Goal: Information Seeking & Learning: Learn about a topic

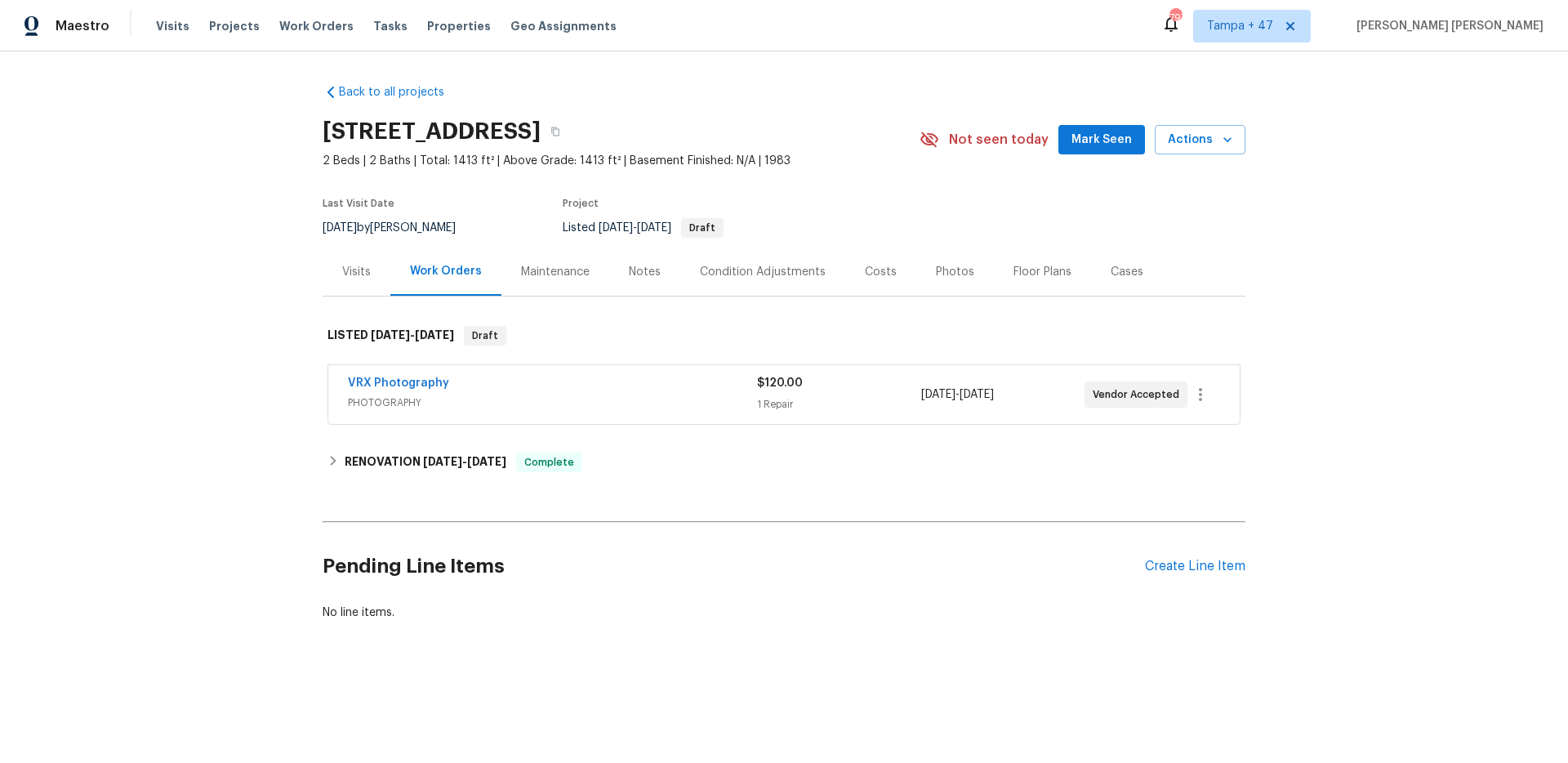
click at [349, 277] on div "Visits" at bounding box center [355, 272] width 28 height 17
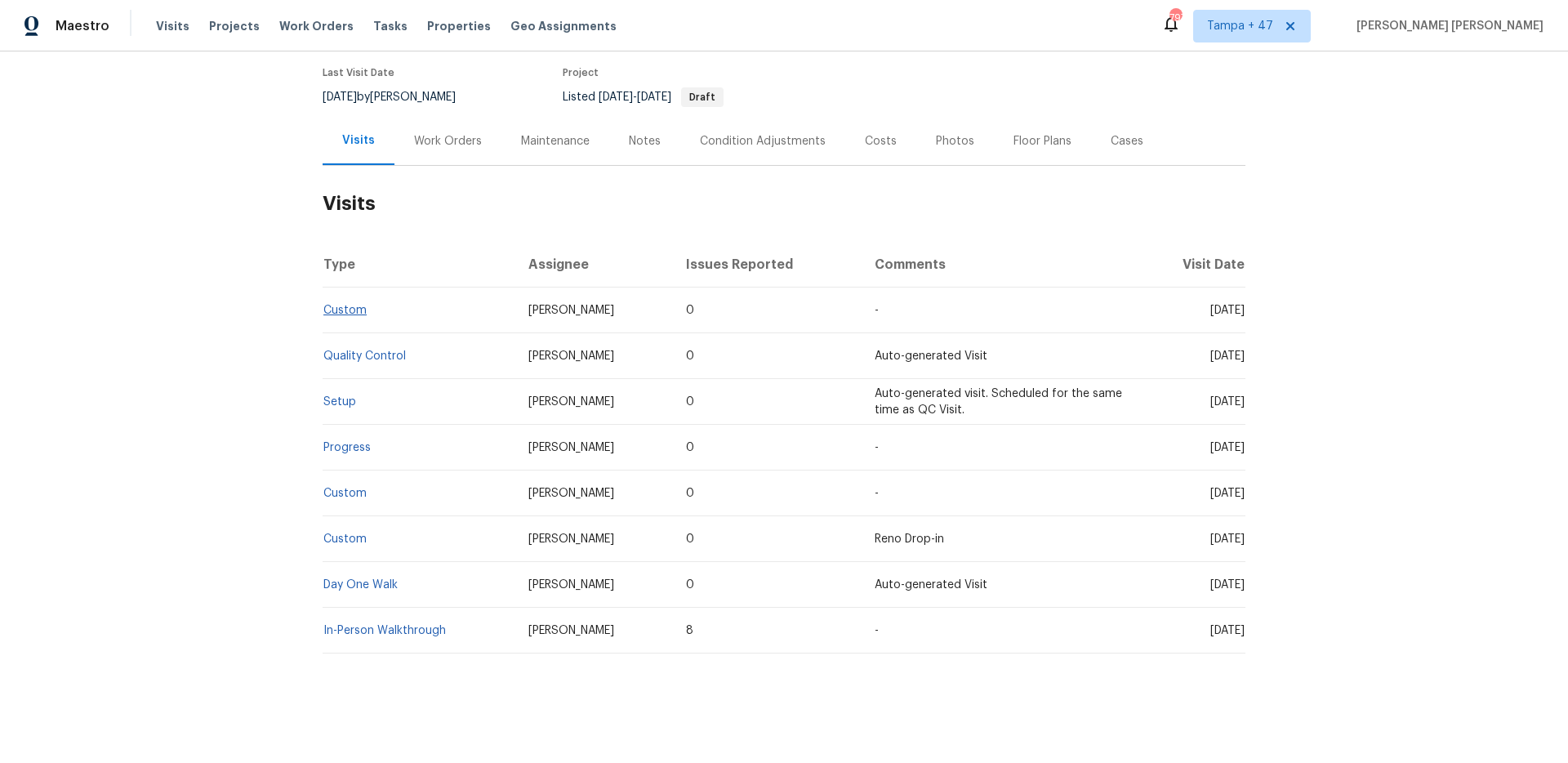
scroll to position [132, 0]
click at [350, 401] on link "Setup" at bounding box center [340, 400] width 33 height 12
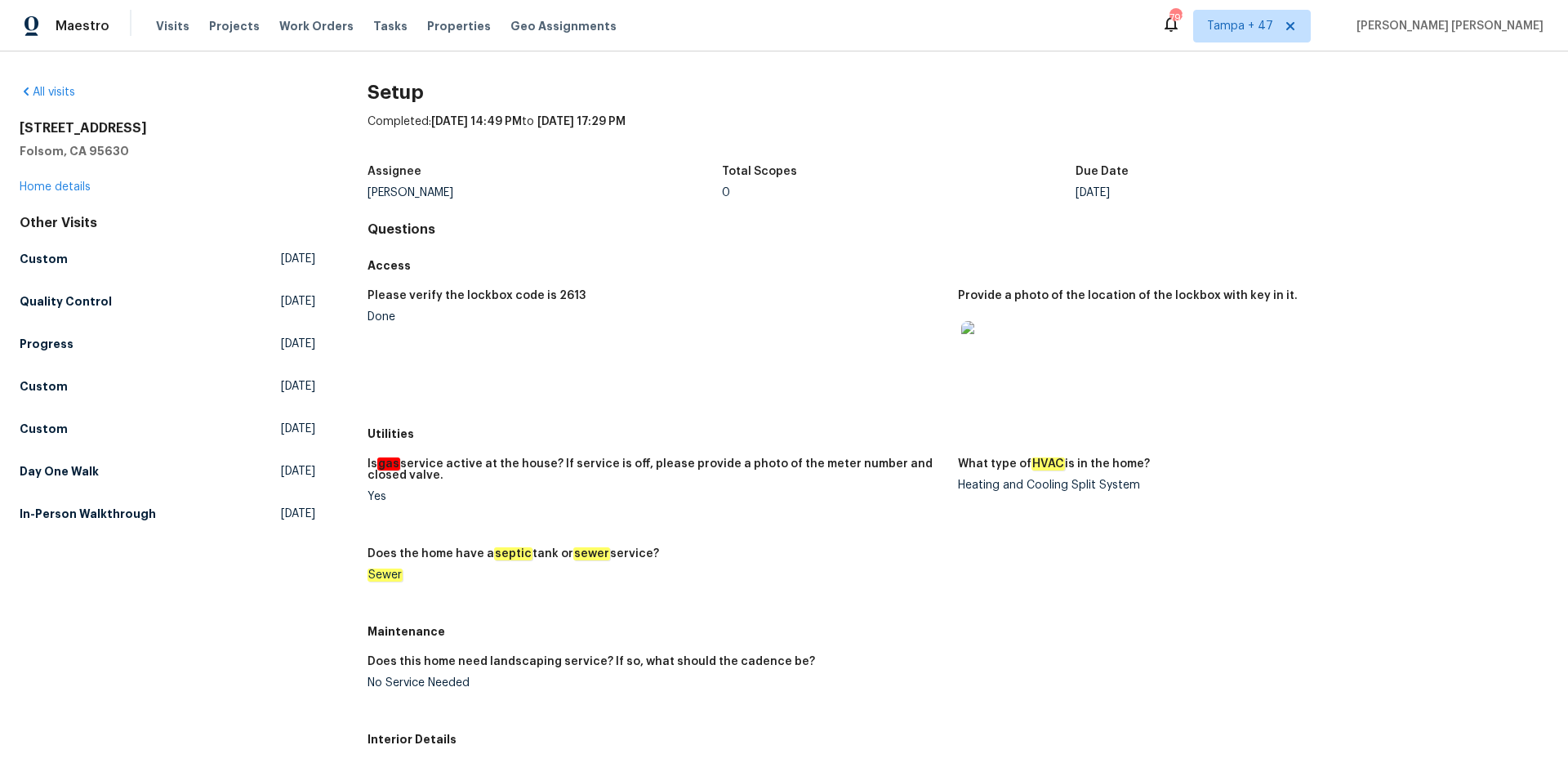
click at [545, 311] on div "Done" at bounding box center [655, 316] width 578 height 12
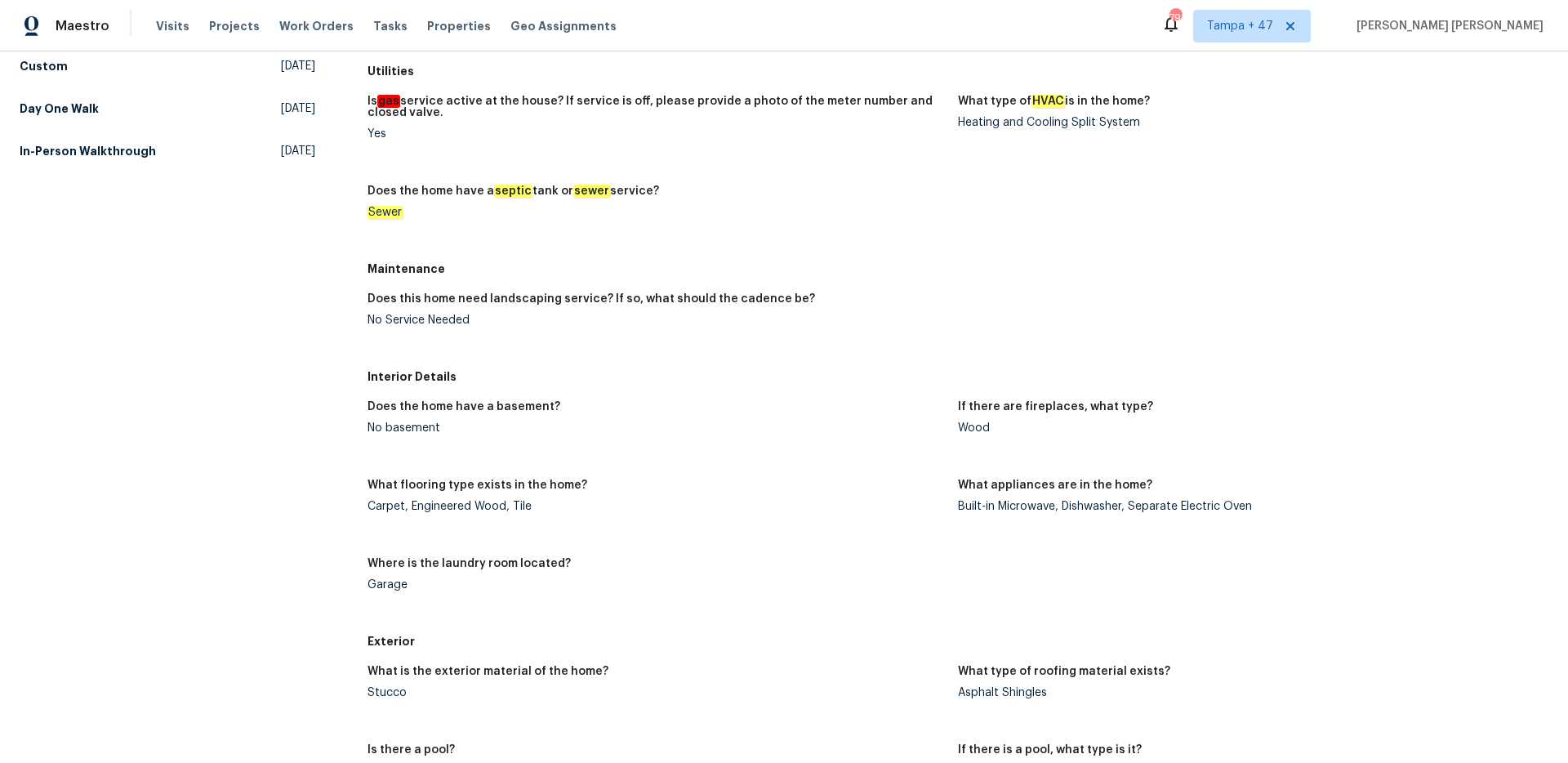
click at [105, 413] on div "All visits 121 N Grant Ln Folsom, CA 95630 Home details Other Visits Custom Fri…" at bounding box center [167, 557] width 295 height 1672
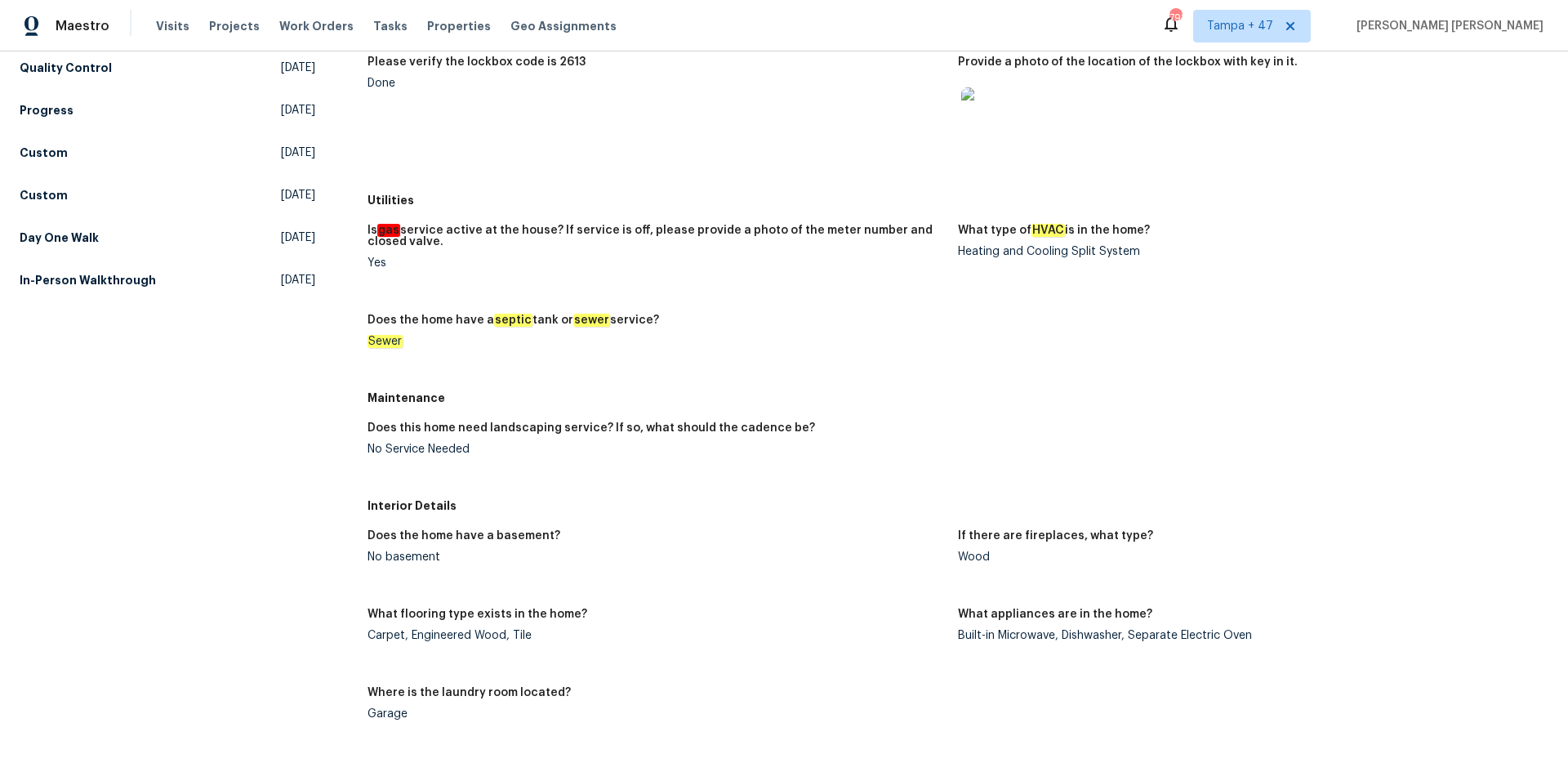
scroll to position [165, 0]
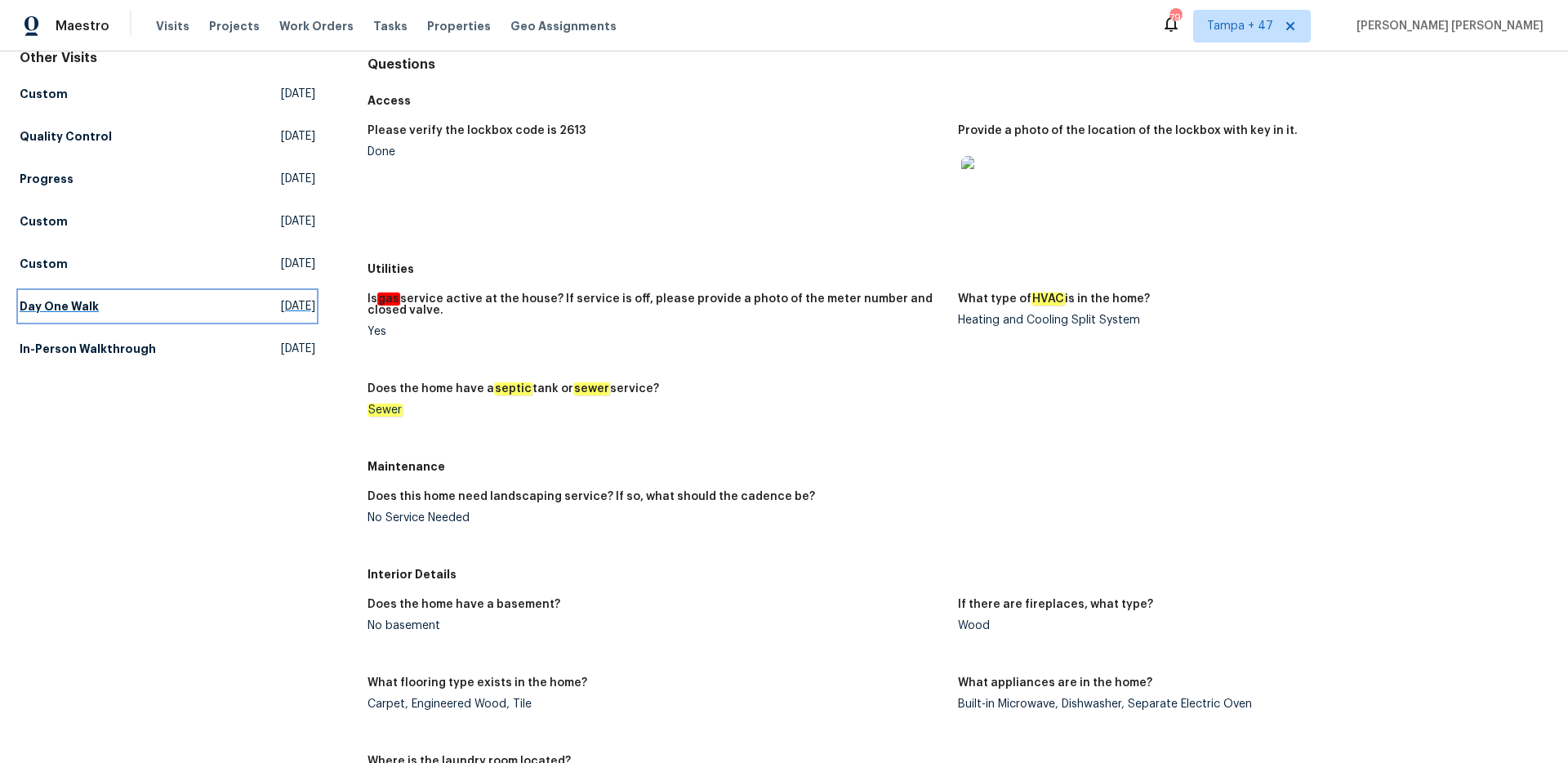
click at [78, 307] on h5 "Day One Walk" at bounding box center [59, 306] width 80 height 17
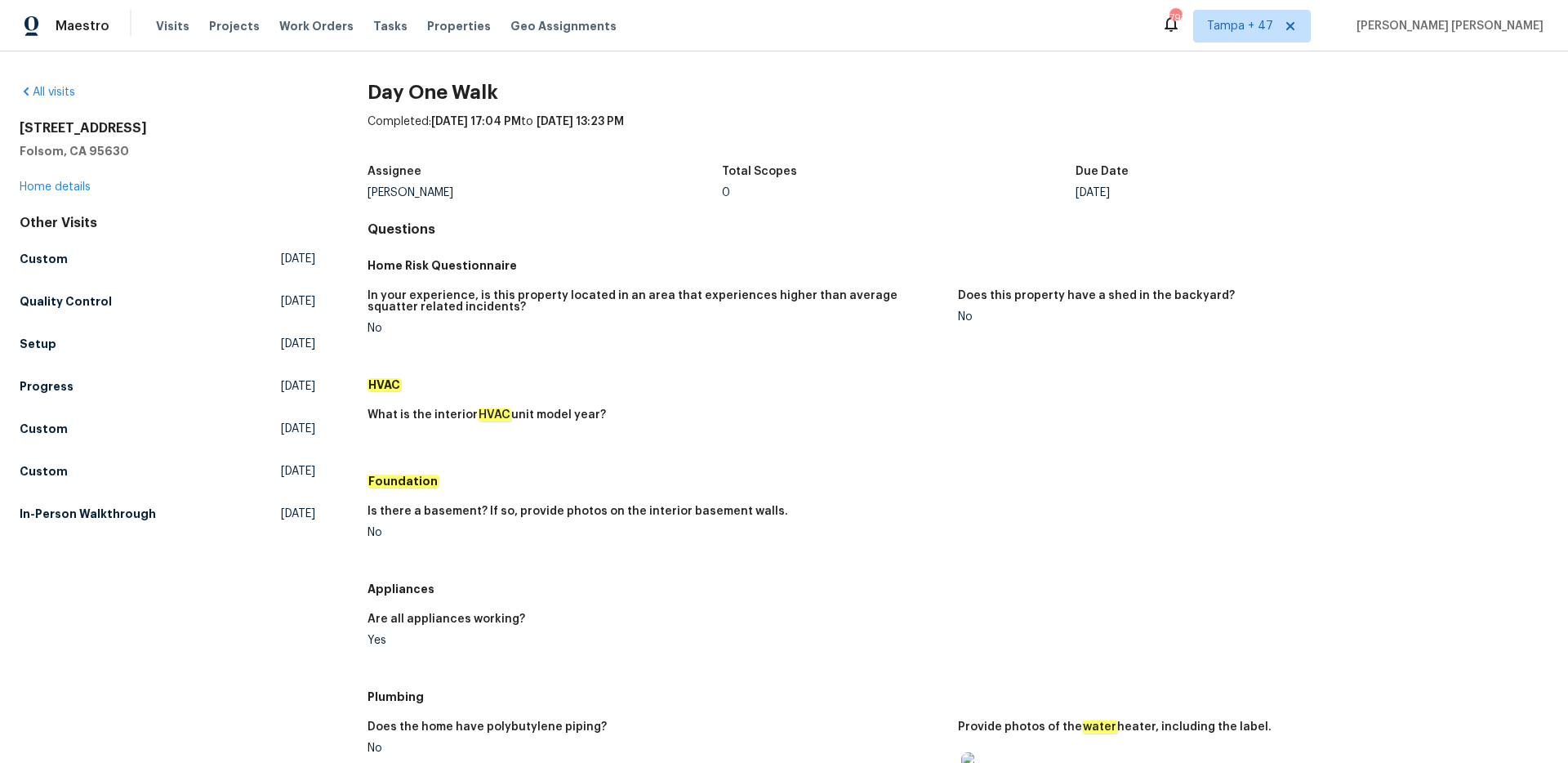
scroll to position [235, 0]
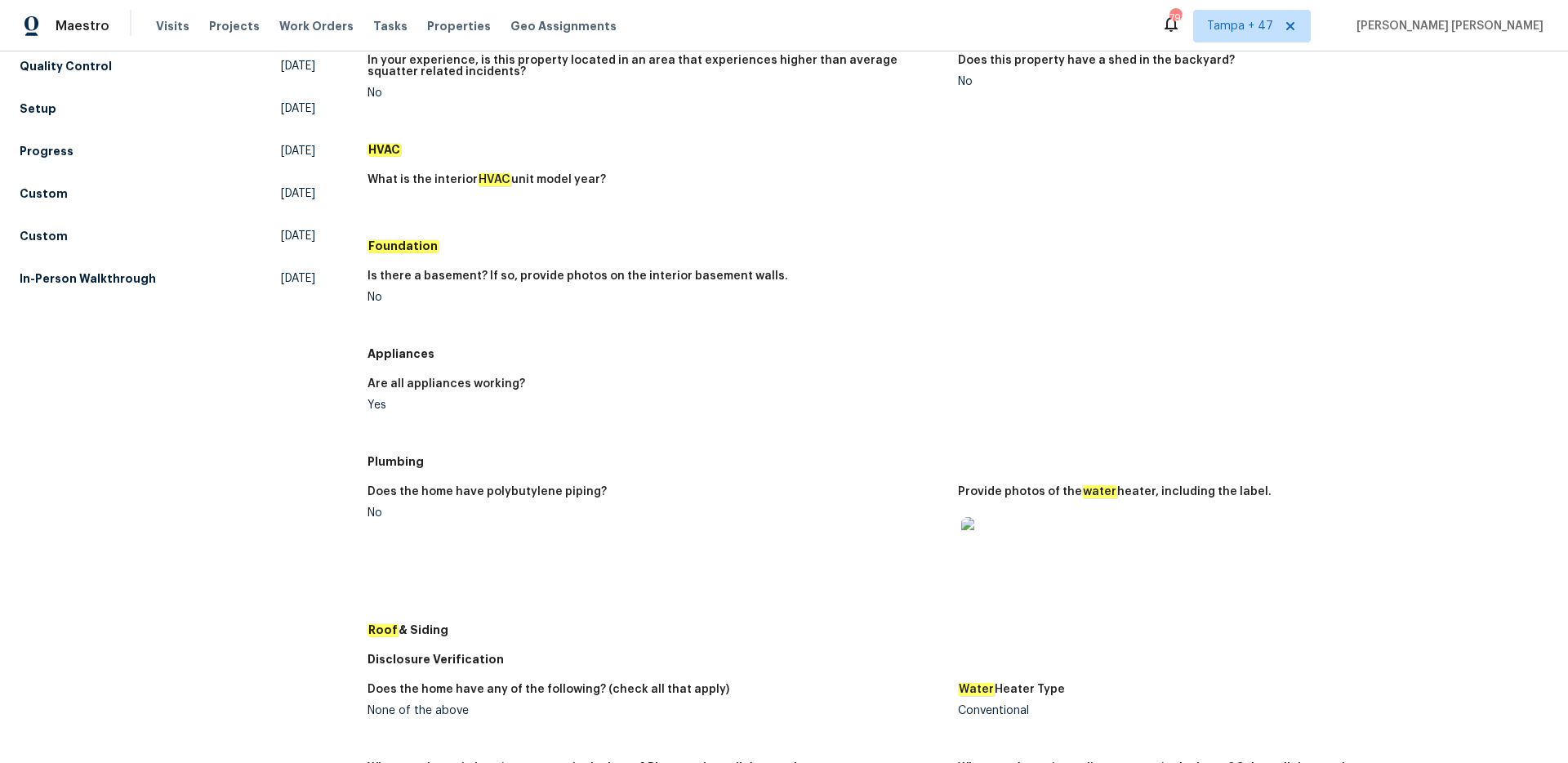
click at [984, 561] on img at bounding box center [987, 543] width 52 height 52
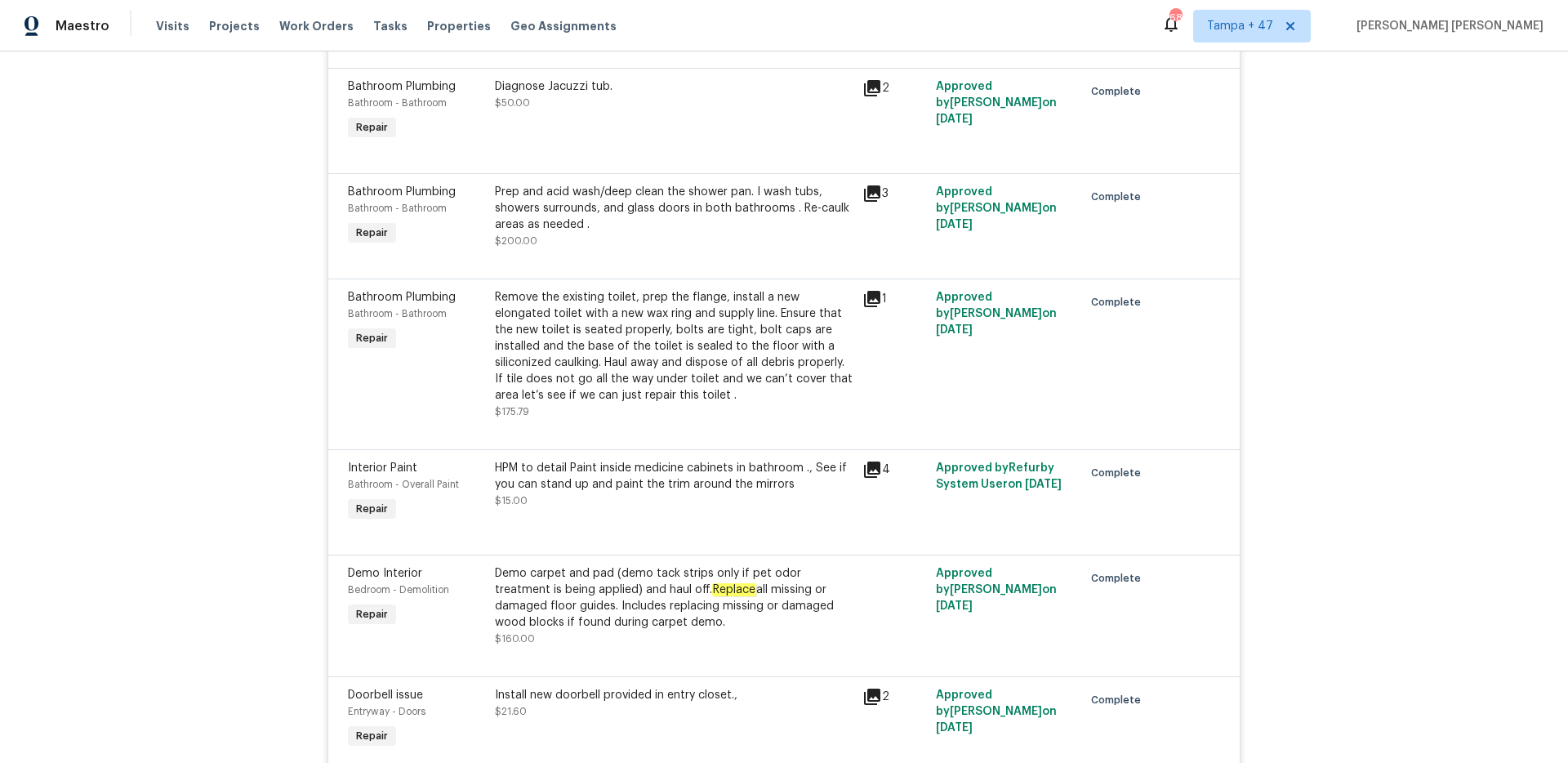
scroll to position [744, 0]
click at [746, 288] on div "Remove the existing toilet, prep the flange, install a new elongated toilet wit…" at bounding box center [674, 344] width 357 height 115
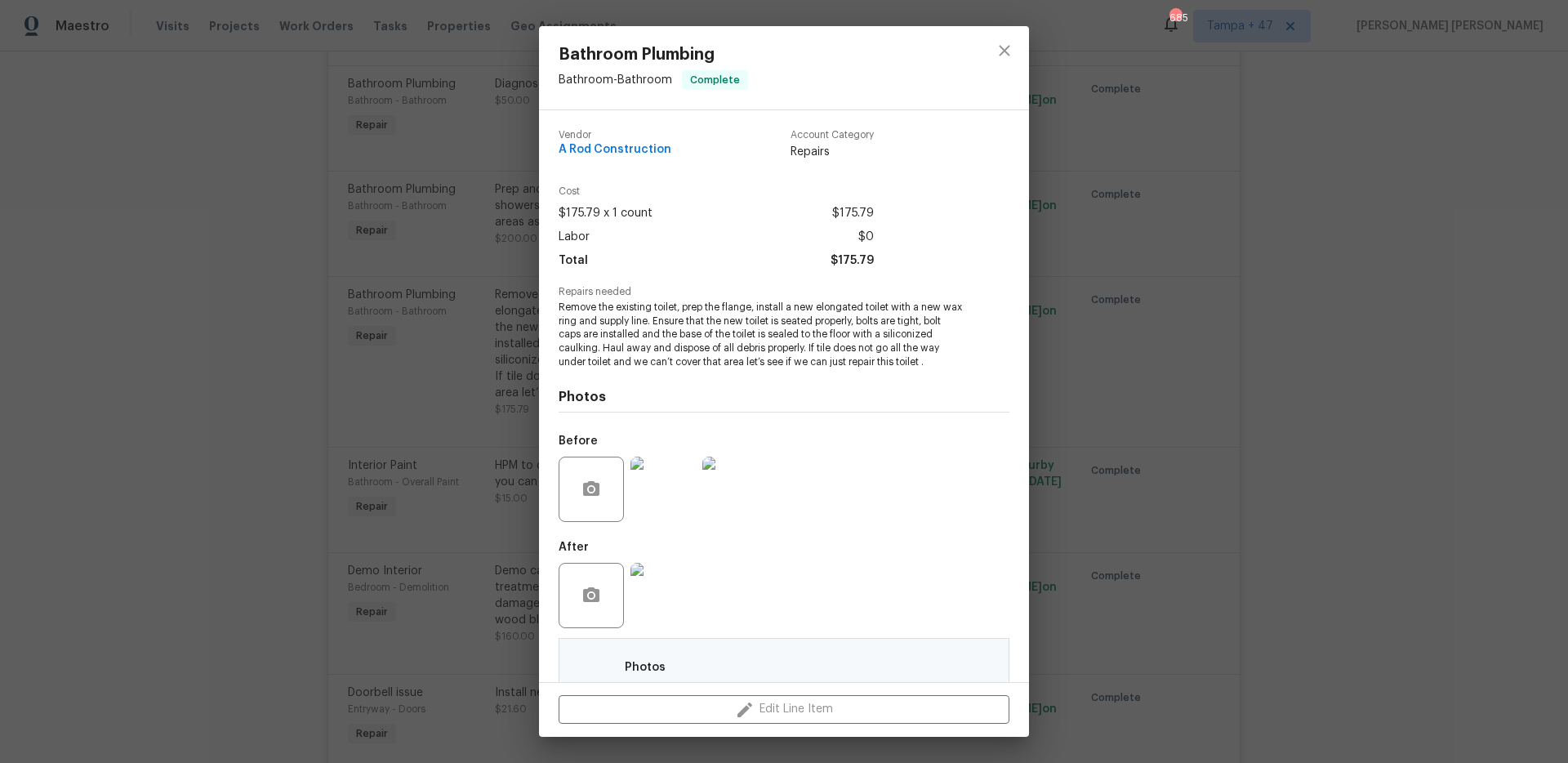
click at [801, 309] on span "Remove the existing toilet, prep the flange, install a new elongated toilet wit…" at bounding box center [761, 335] width 406 height 69
click at [640, 321] on span "Remove the existing toilet, prep the flange, install a new elongated toilet wit…" at bounding box center [761, 335] width 406 height 69
copy span "new elongated toilet with a new wax ring and supply line"
click at [400, 396] on div "Bathroom Plumbing Bathroom - Bathroom Complete Vendor A Rod Construction Accoun…" at bounding box center [784, 382] width 1568 height 763
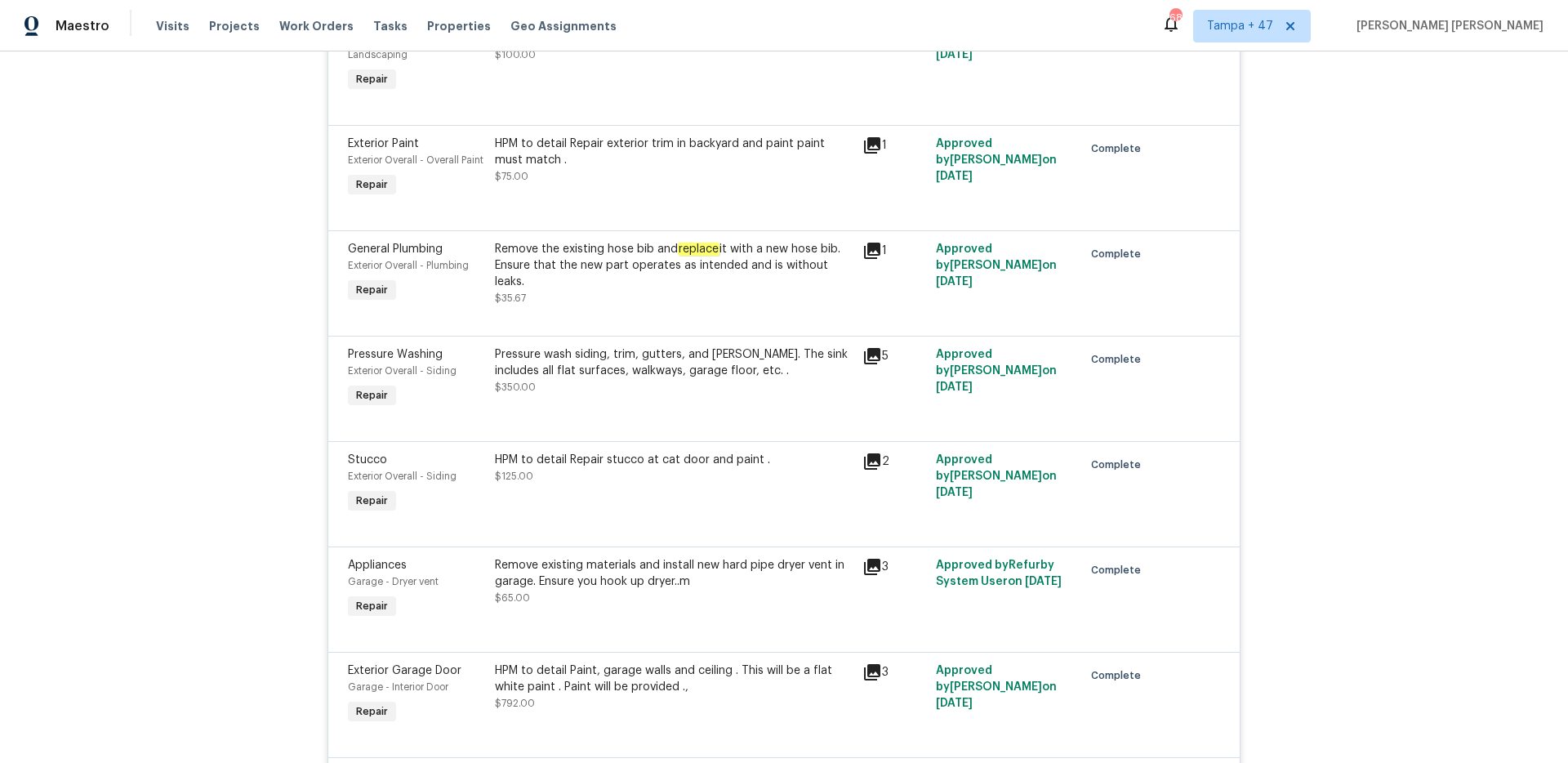
scroll to position [2231, 0]
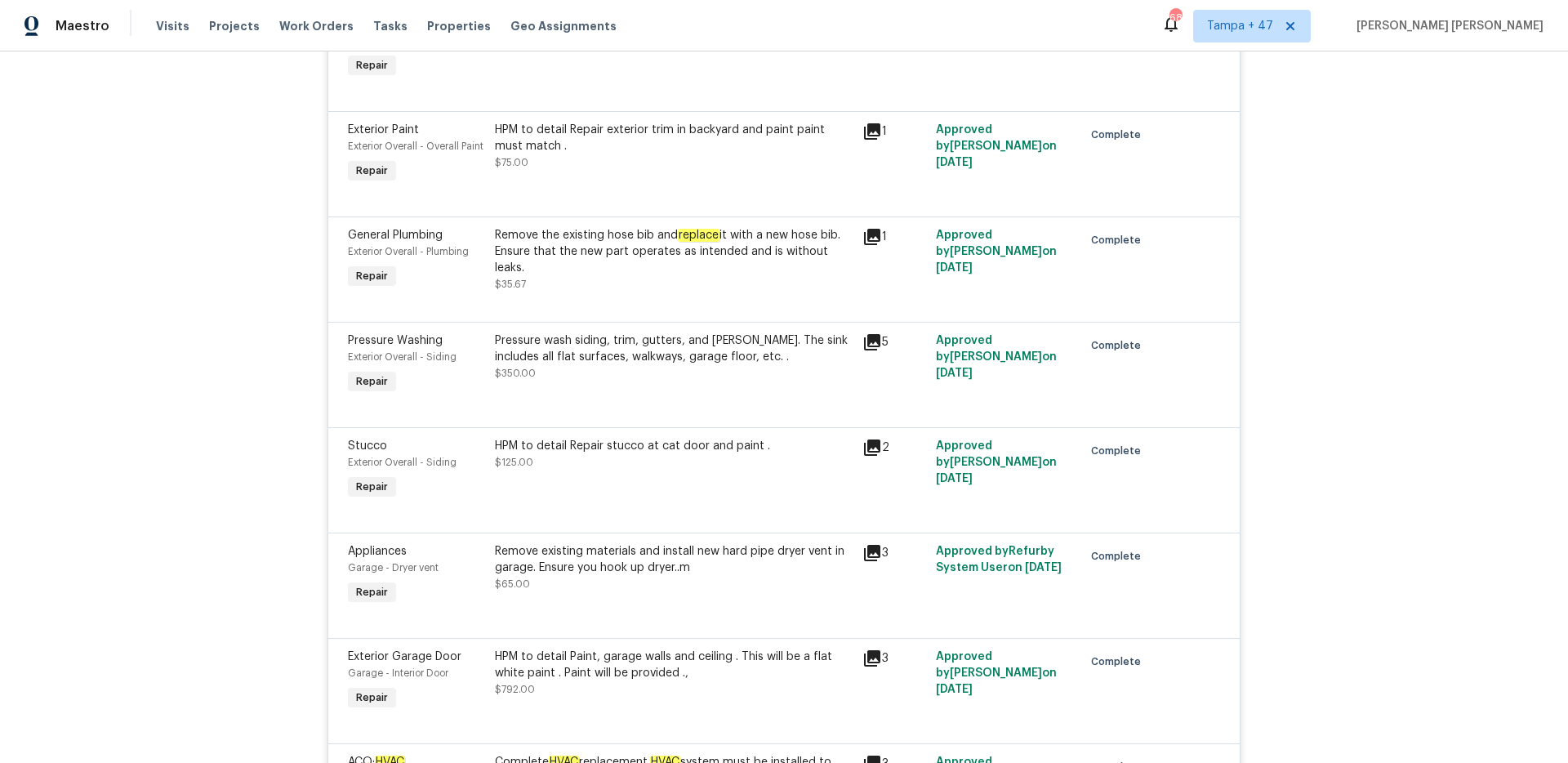
click at [765, 551] on div "Remove existing materials and install new hard pipe dryer vent in garage. Ensur…" at bounding box center [674, 559] width 357 height 33
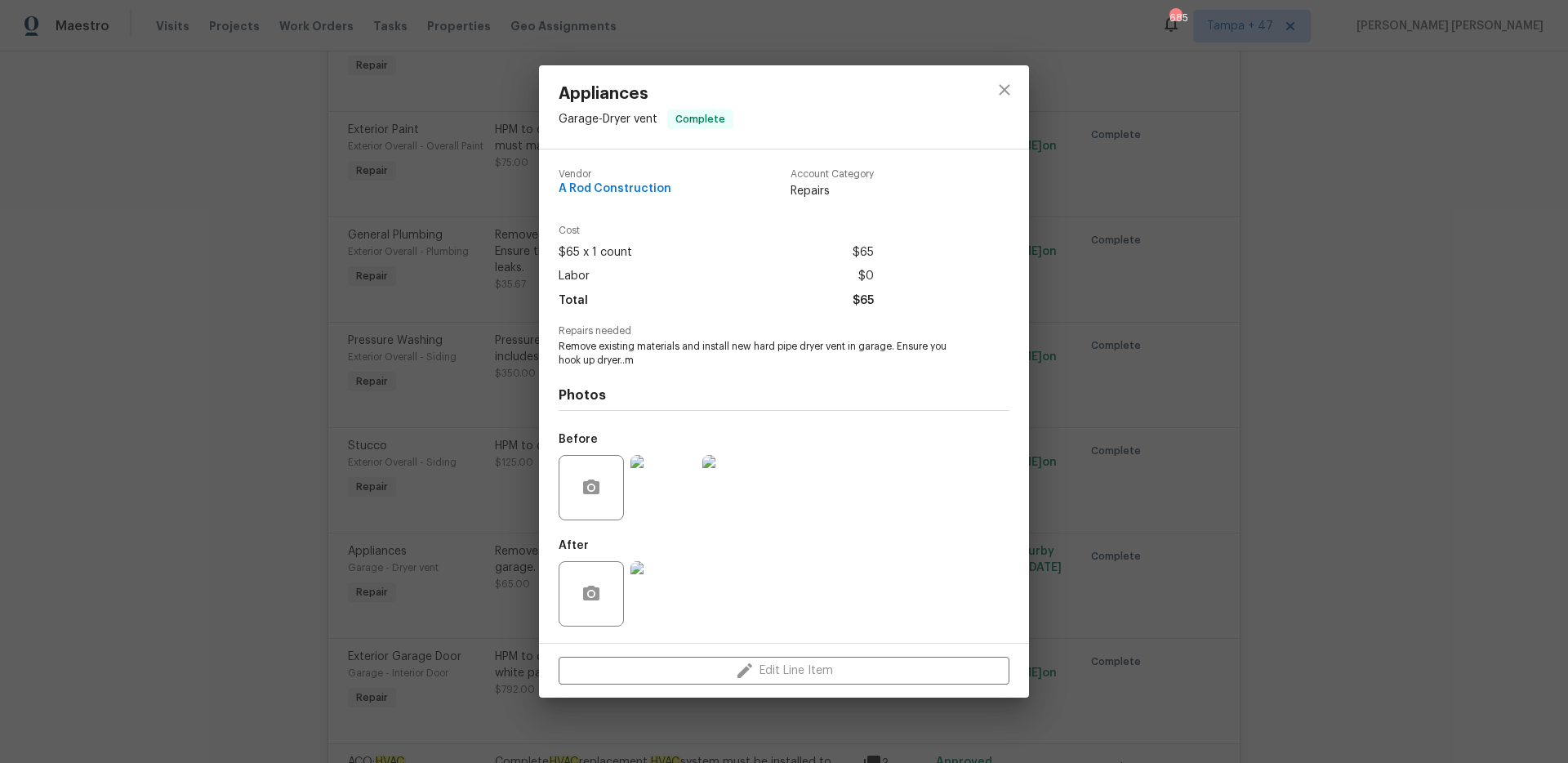
click at [676, 493] on img at bounding box center [662, 486] width 65 height 65
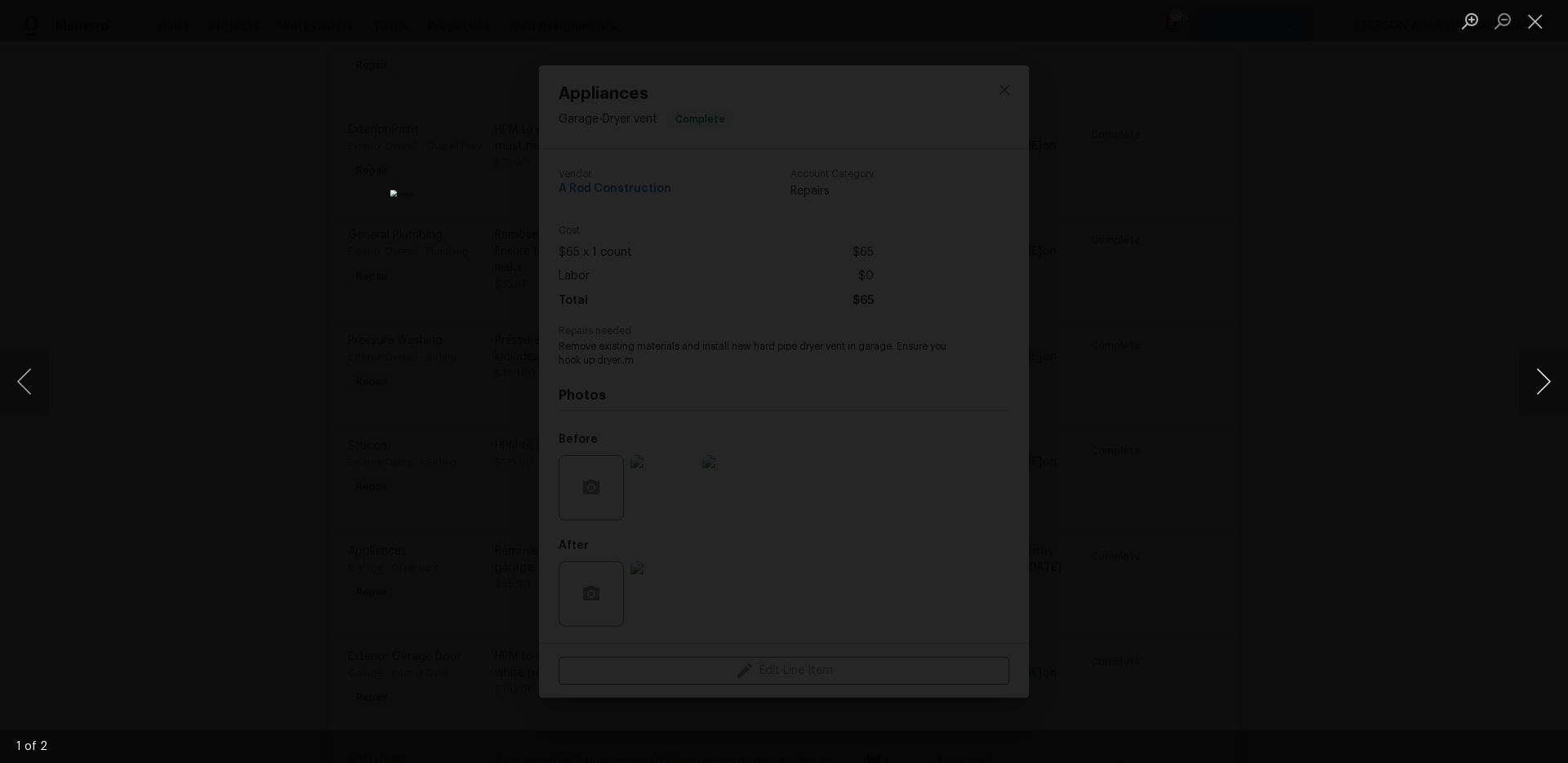
click at [1550, 370] on button "Next image" at bounding box center [1543, 381] width 49 height 65
click at [1350, 447] on div "Lightbox" at bounding box center [784, 382] width 1568 height 763
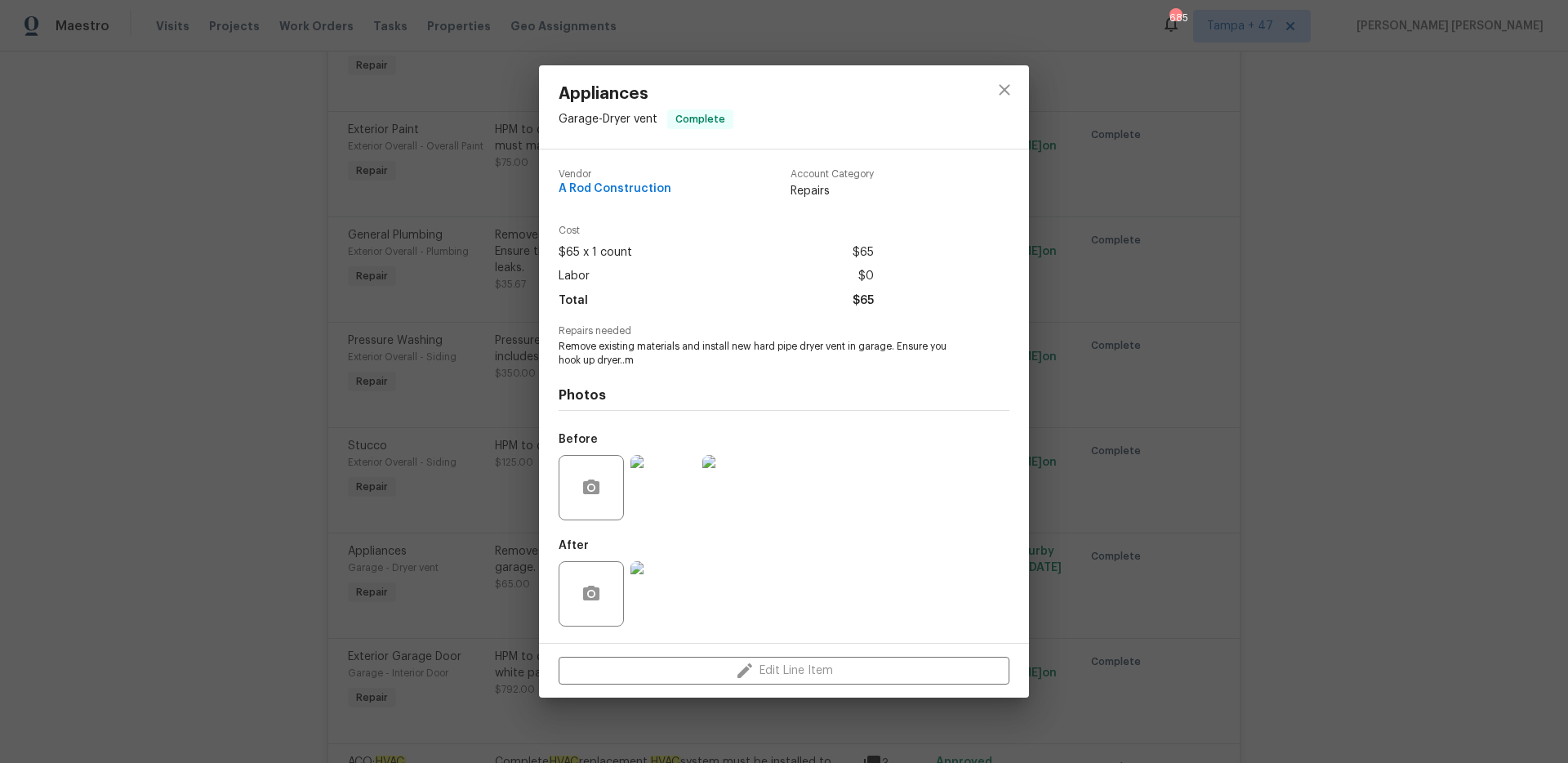
click at [1350, 447] on div "Appliances Garage - Dryer vent Complete Vendor A Rod Construction Account Categ…" at bounding box center [784, 382] width 1568 height 763
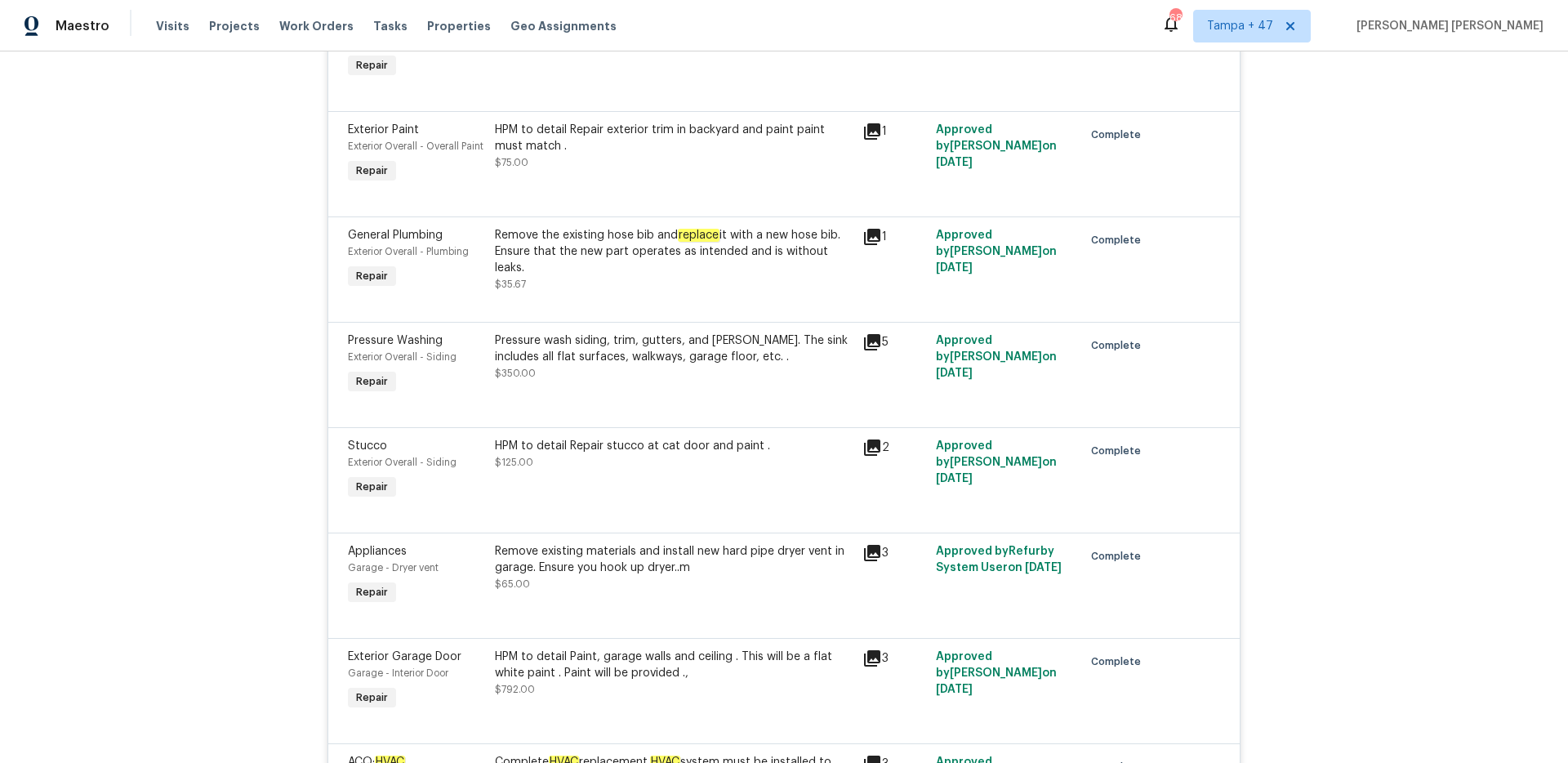
scroll to position [2249, 0]
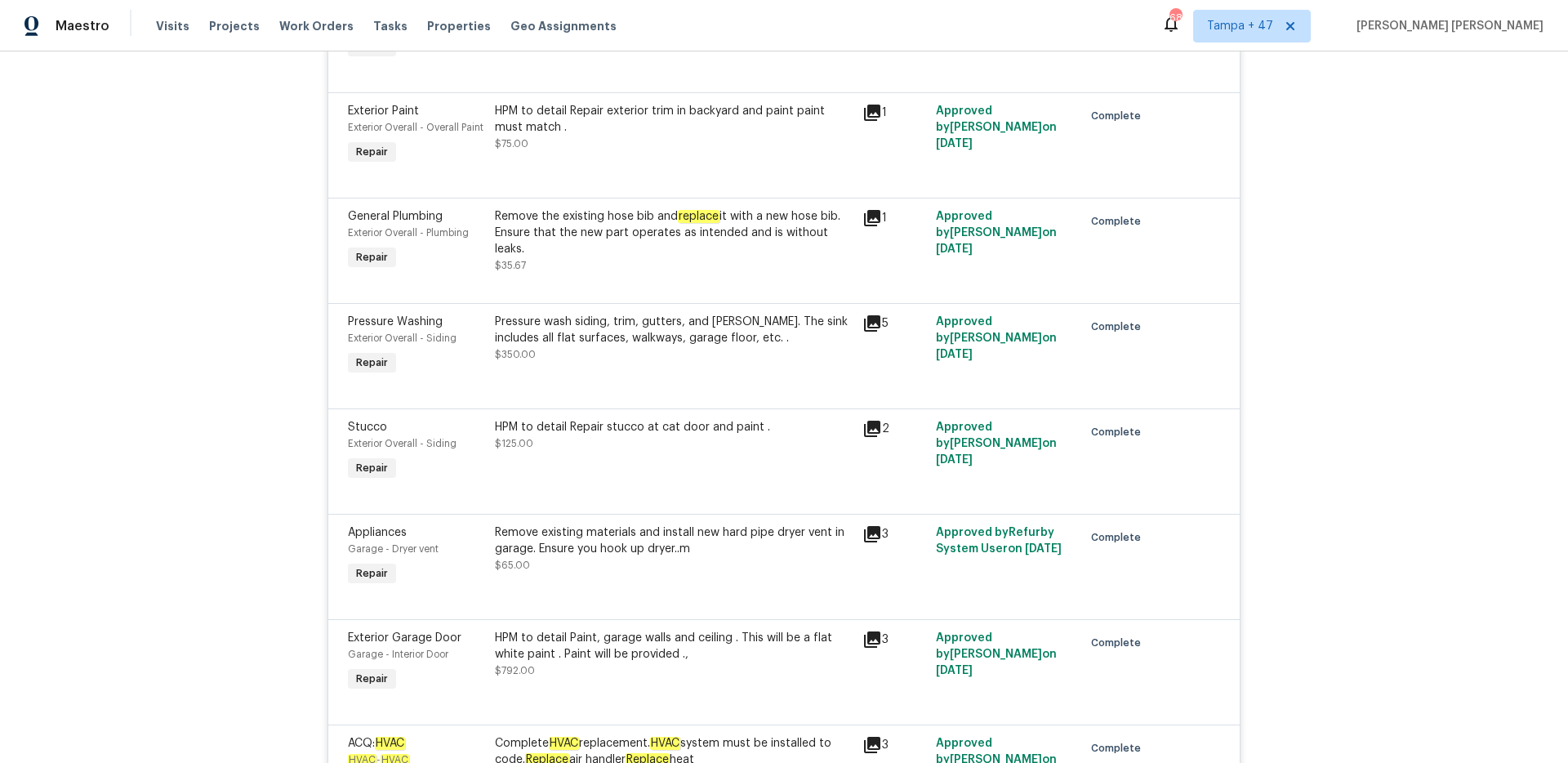
click at [789, 549] on div "Remove existing materials and install new hard pipe dryer vent in garage. Ensur…" at bounding box center [674, 541] width 357 height 33
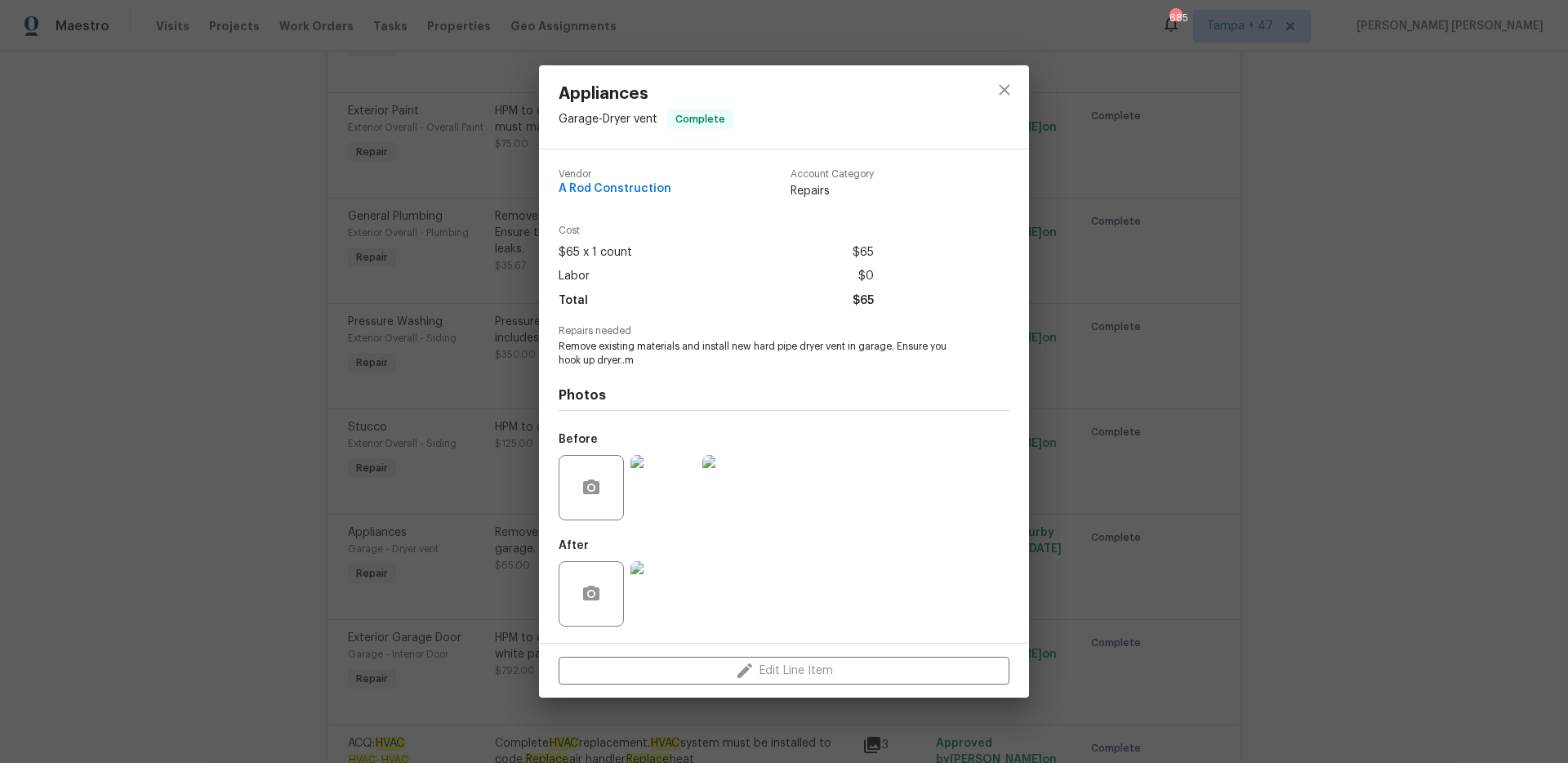
click at [652, 487] on img at bounding box center [662, 486] width 65 height 65
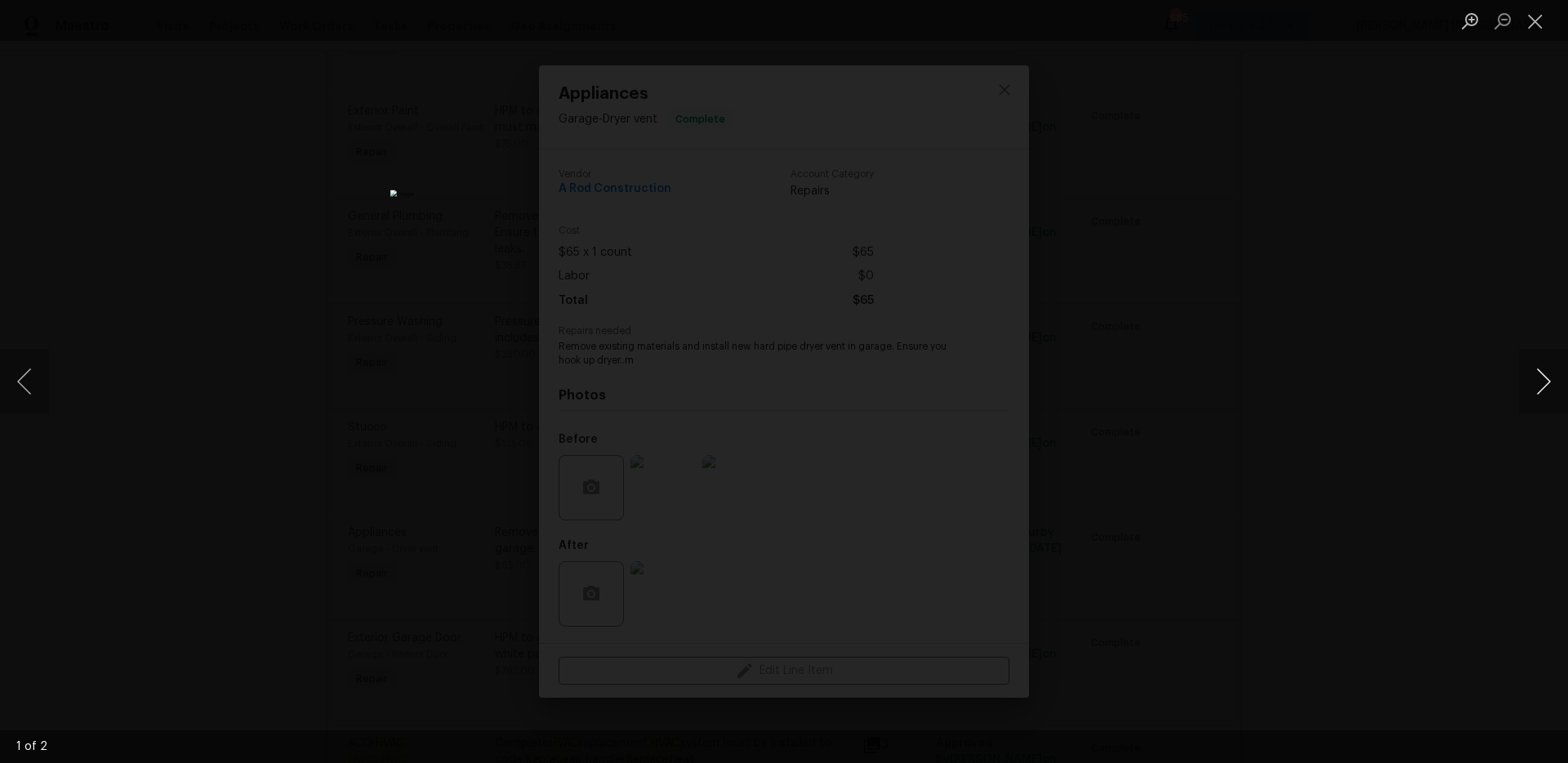
click at [1554, 393] on button "Next image" at bounding box center [1543, 381] width 49 height 65
click at [1441, 476] on div "Lightbox" at bounding box center [784, 382] width 1568 height 763
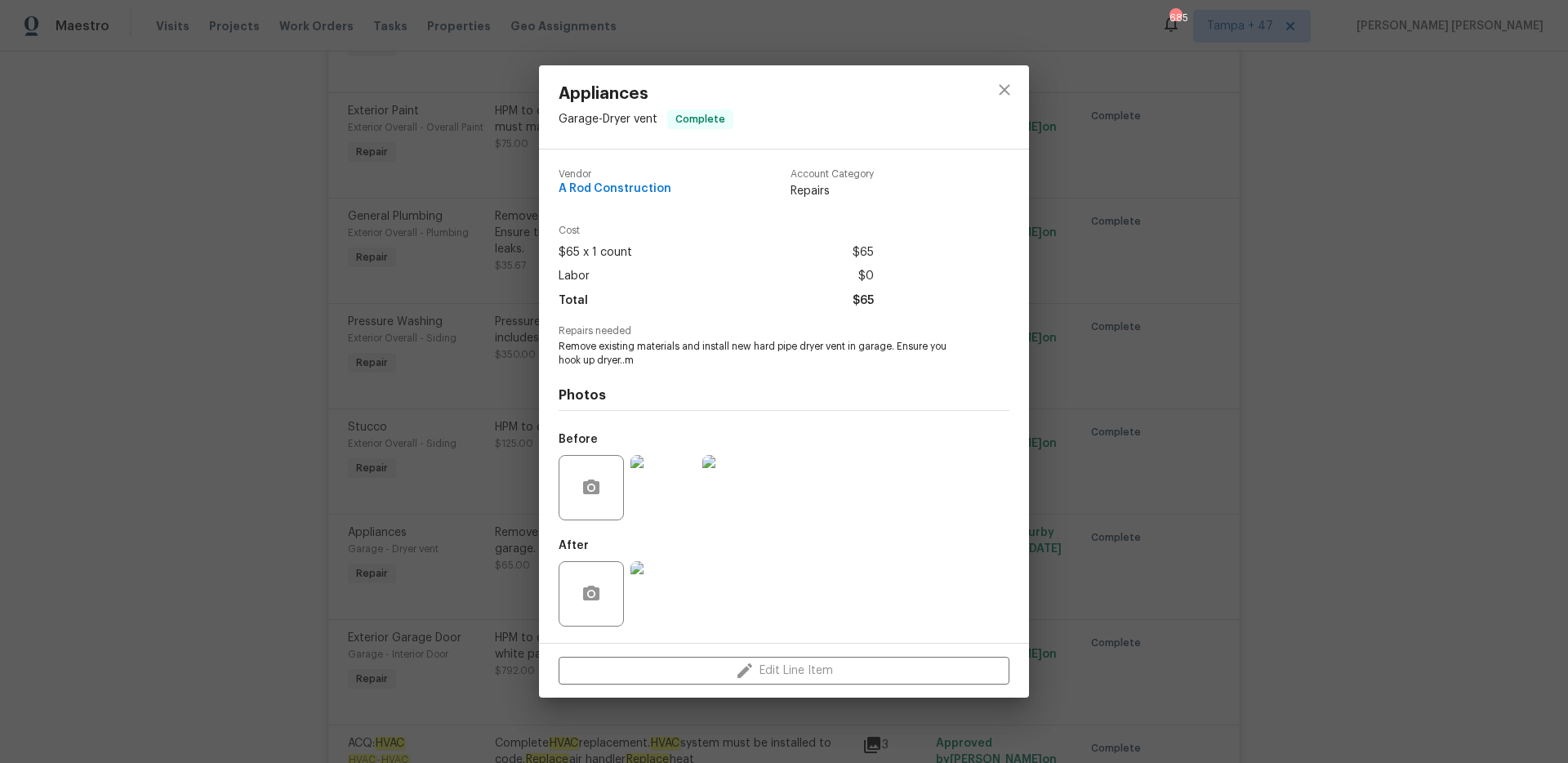
click at [666, 601] on img at bounding box center [662, 593] width 65 height 65
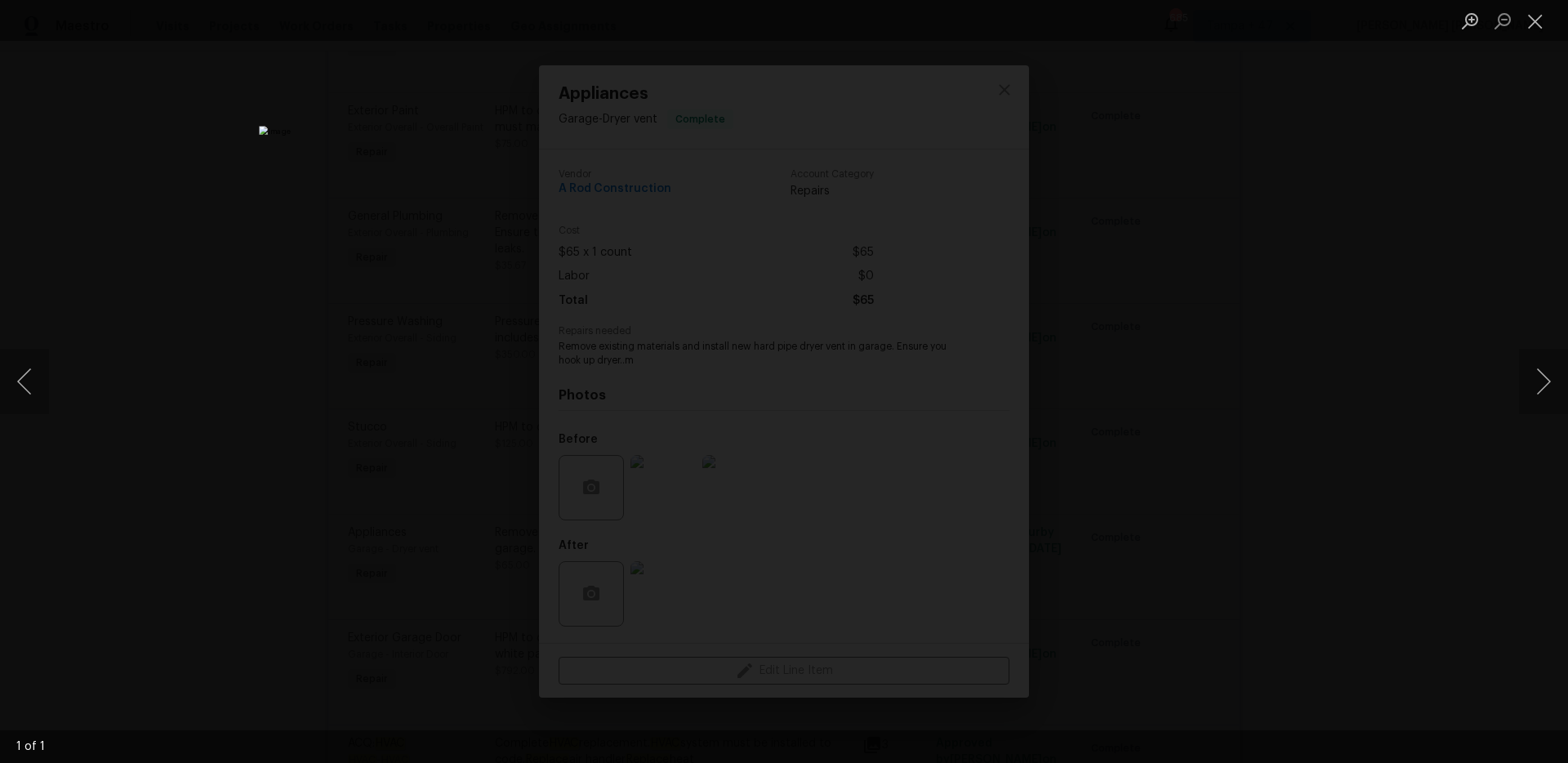
click at [1165, 542] on div "Lightbox" at bounding box center [784, 382] width 1568 height 763
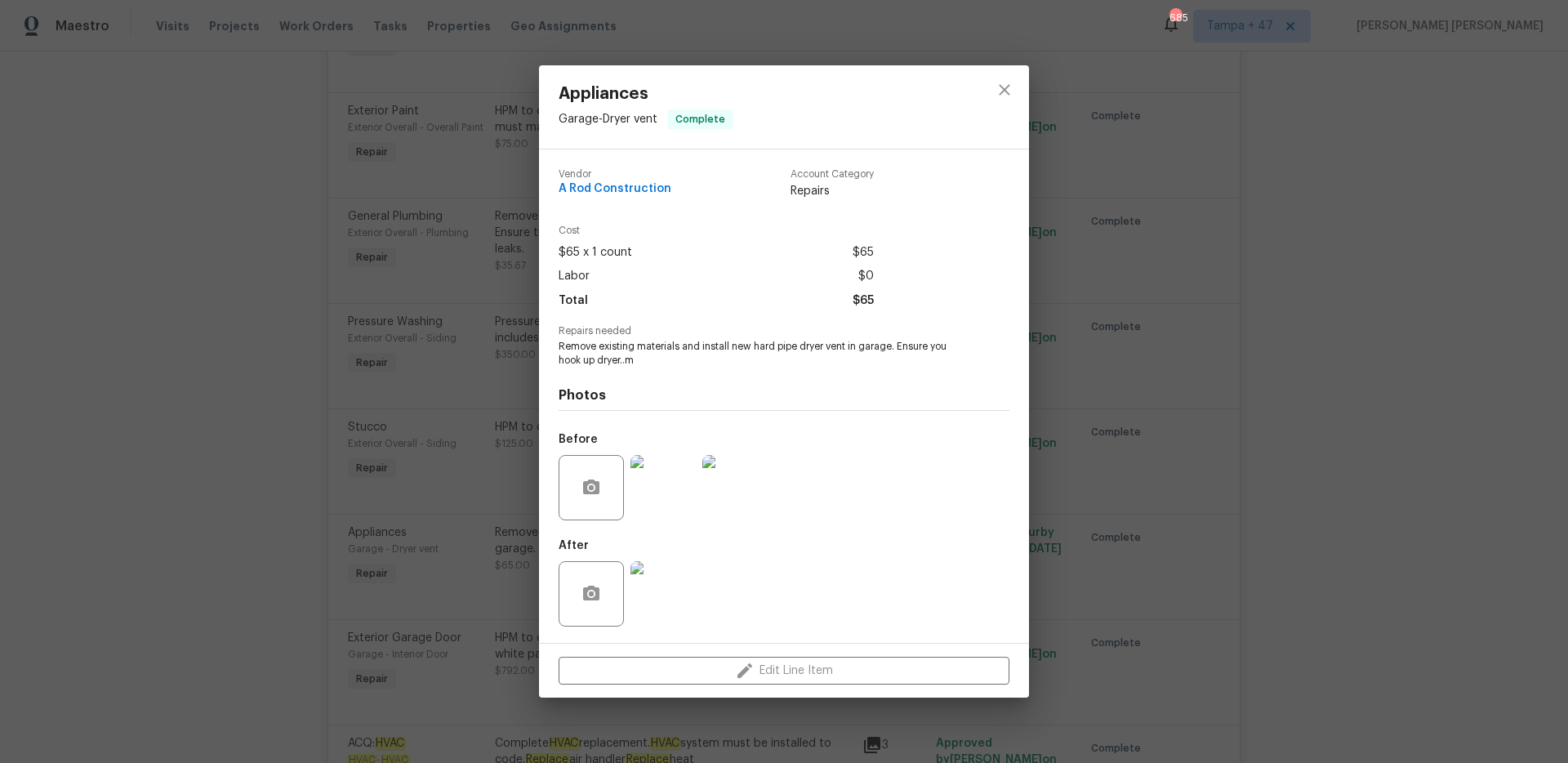
click at [660, 519] on img at bounding box center [662, 486] width 65 height 65
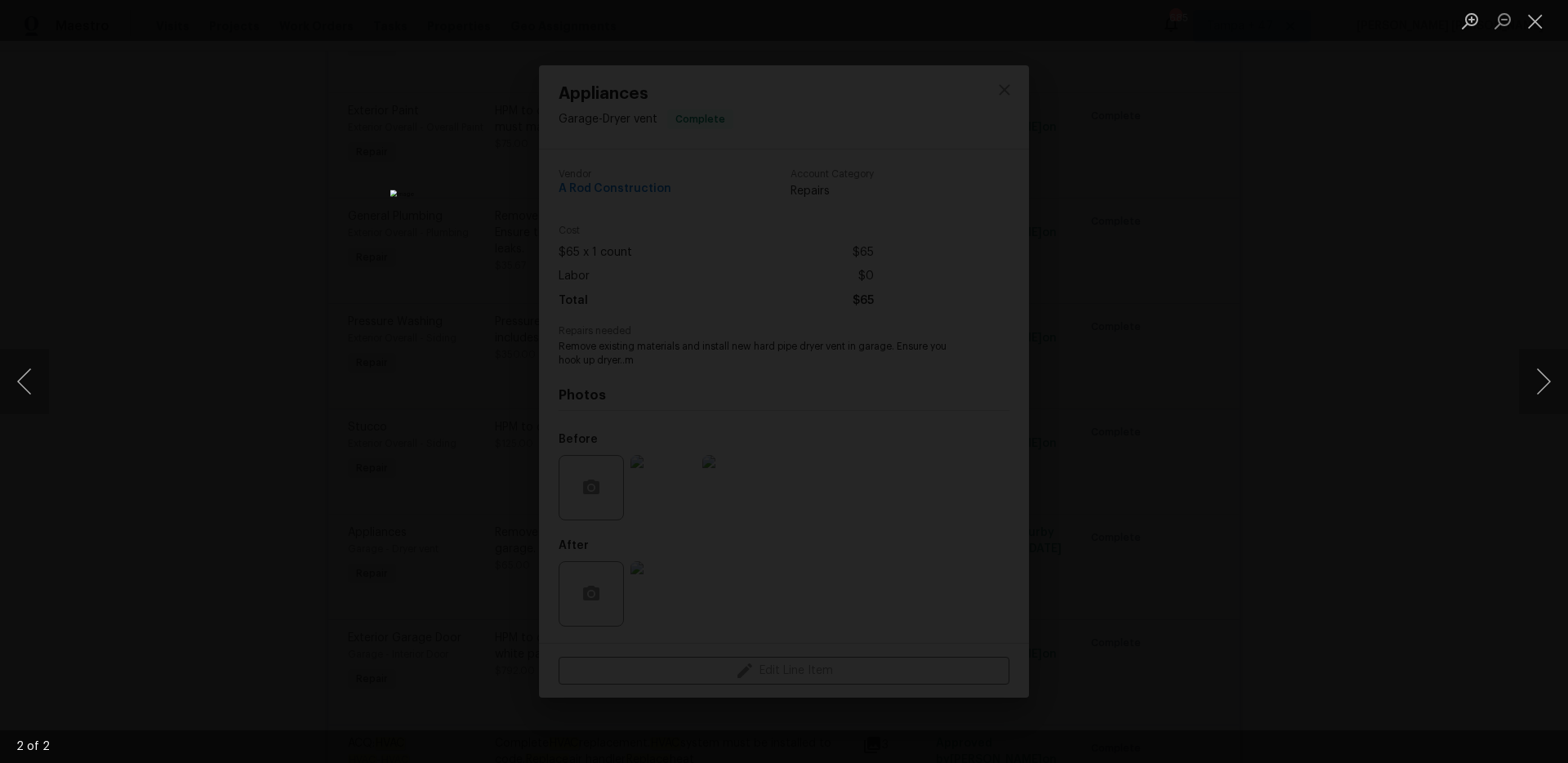
click at [1126, 367] on div "Lightbox" at bounding box center [784, 382] width 1568 height 763
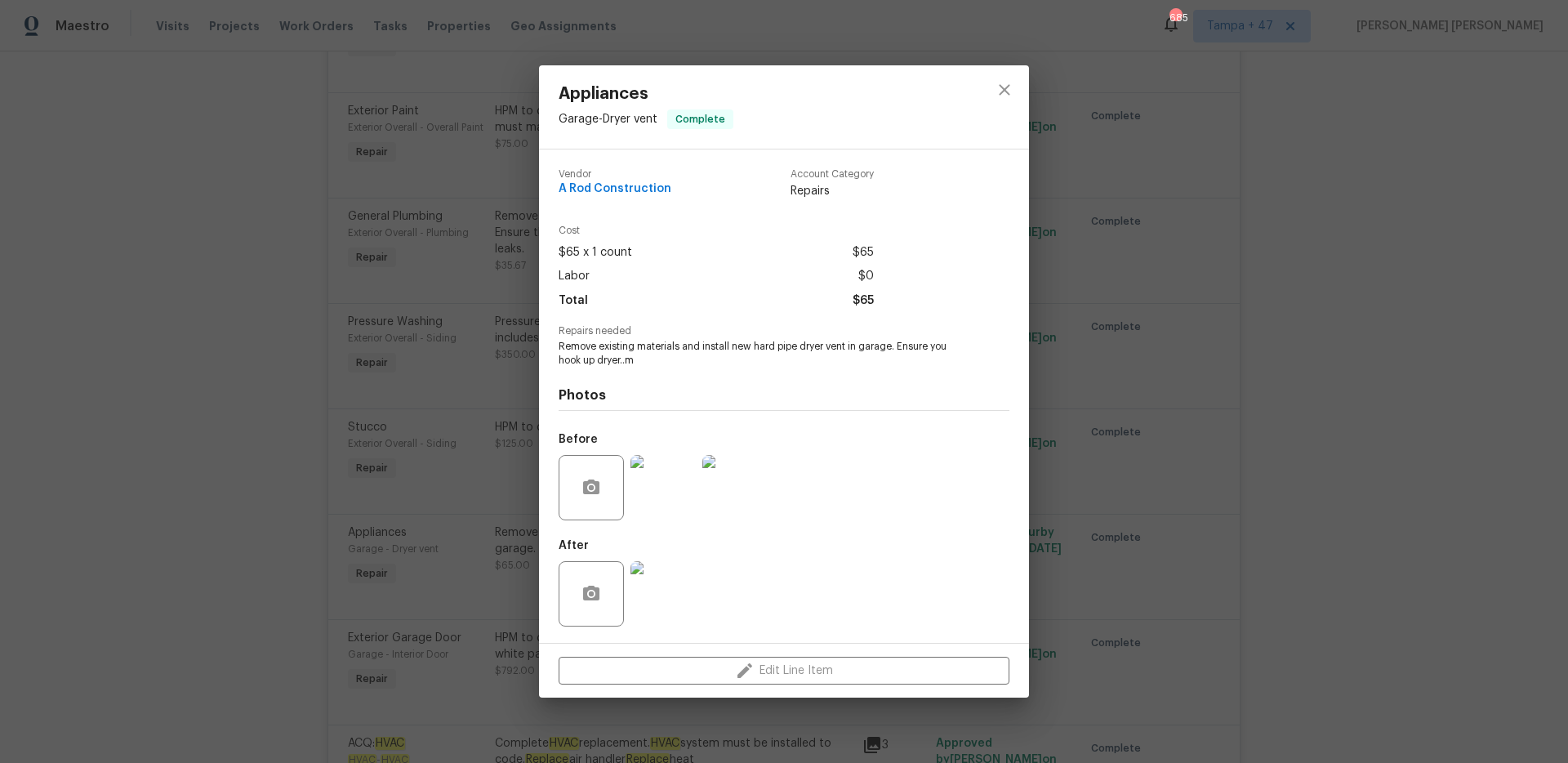
click at [1163, 341] on div "Appliances Garage - Dryer vent Complete Vendor A Rod Construction Account Categ…" at bounding box center [784, 382] width 1568 height 763
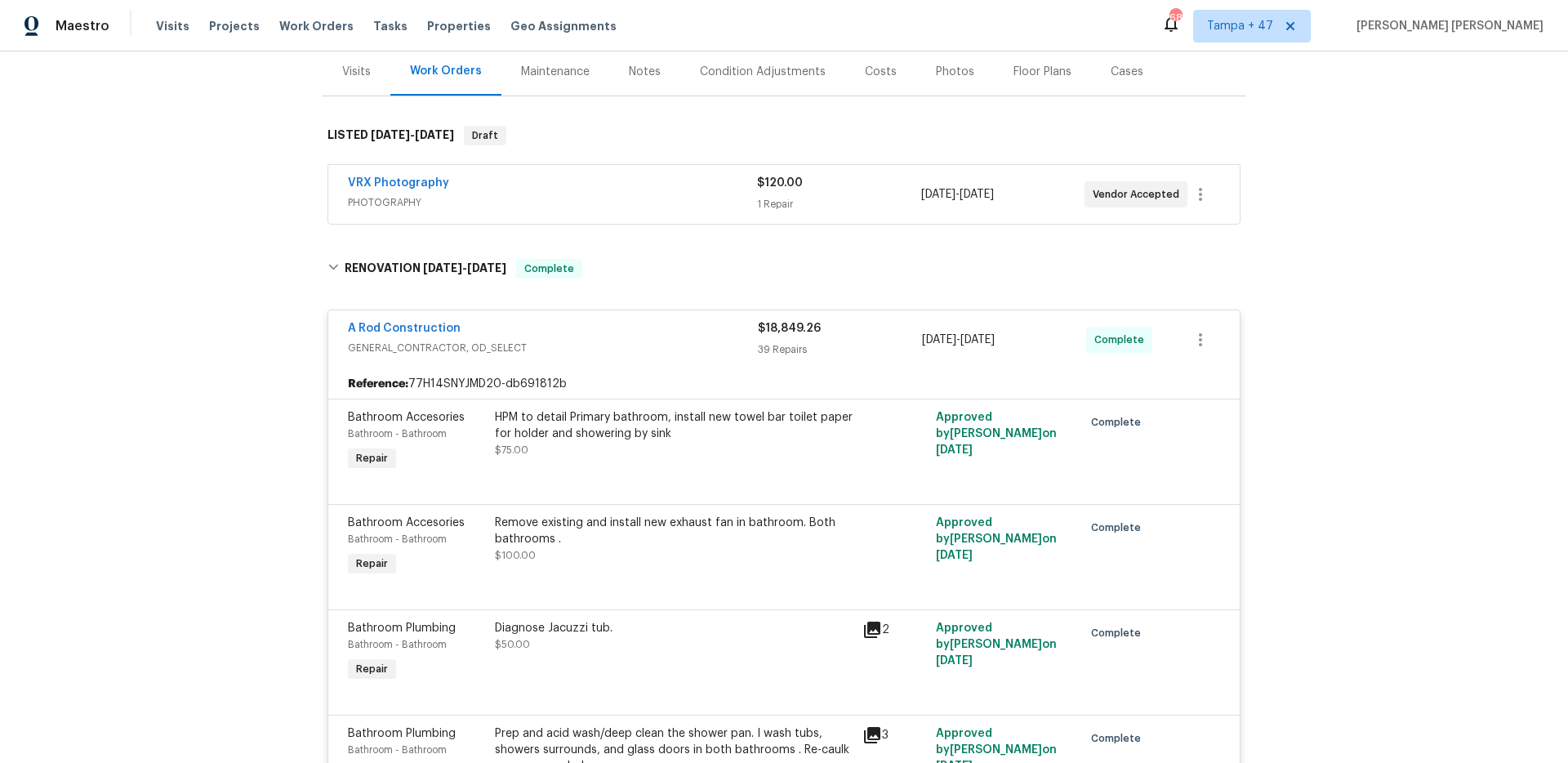
scroll to position [224, 0]
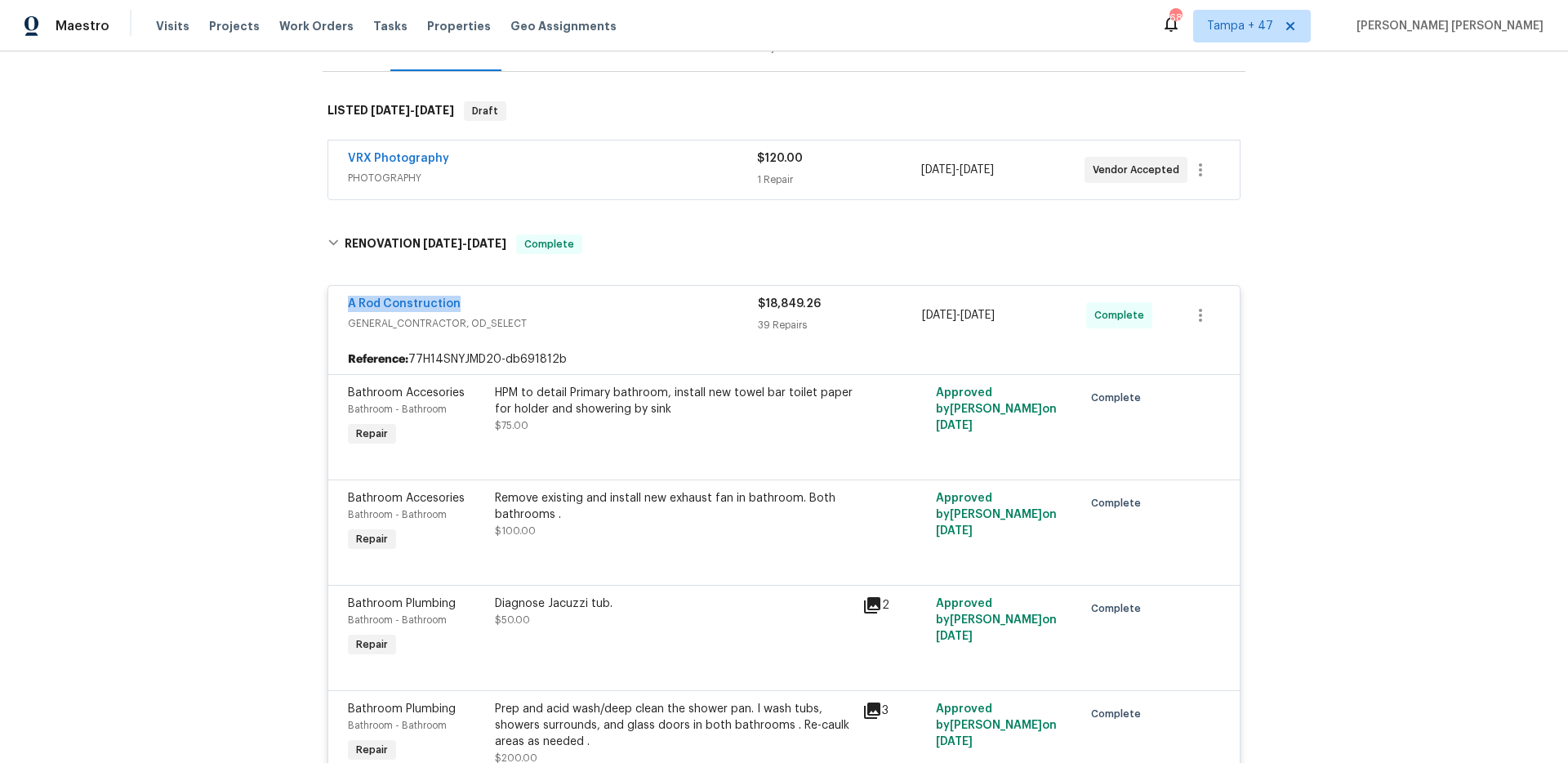
click at [584, 326] on span "GENERAL_CONTRACTOR, OD_SELECT" at bounding box center [552, 323] width 410 height 17
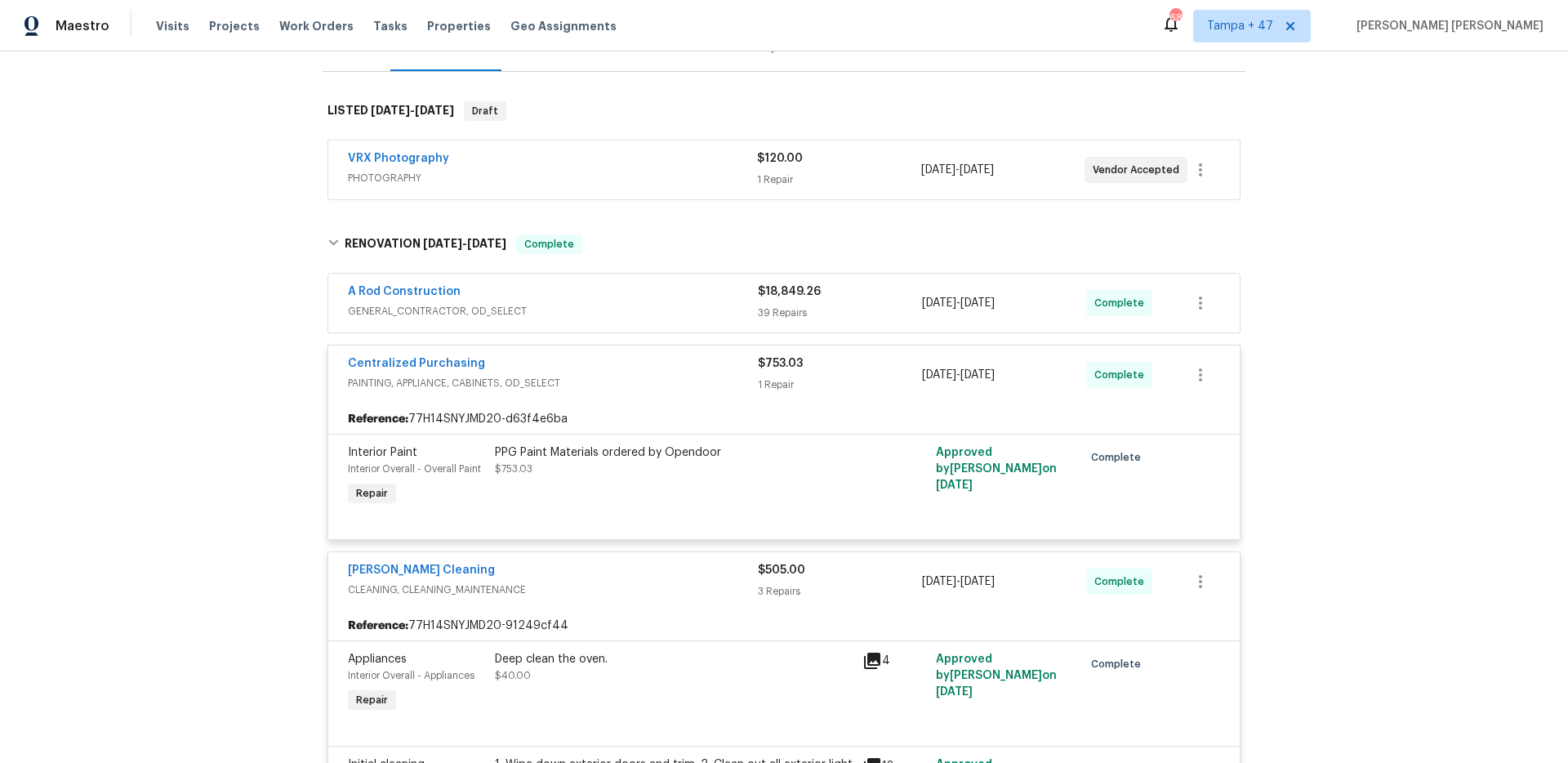
scroll to position [236, 0]
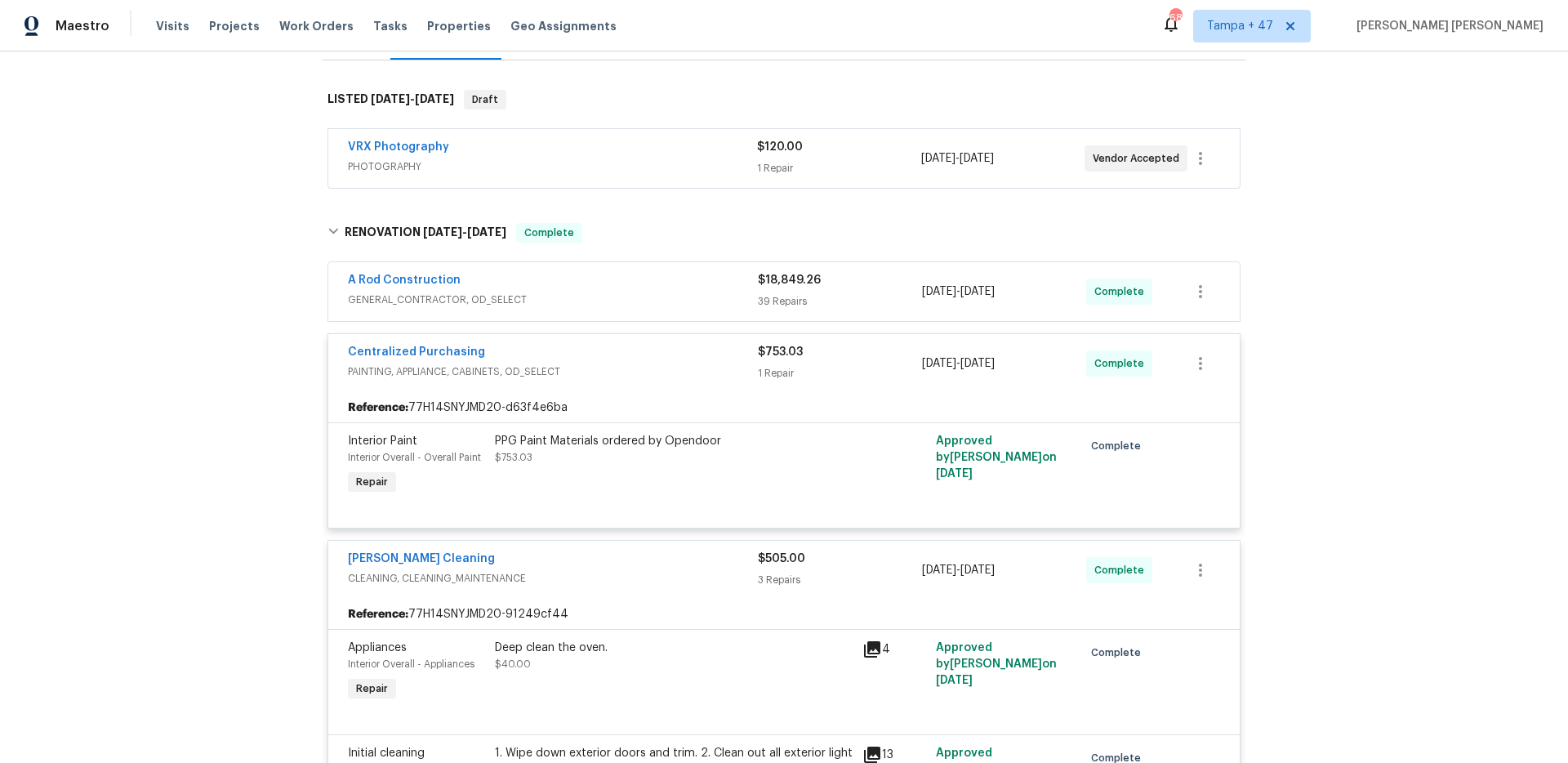
click at [619, 362] on div "Centralized Purchasing" at bounding box center [552, 353] width 410 height 19
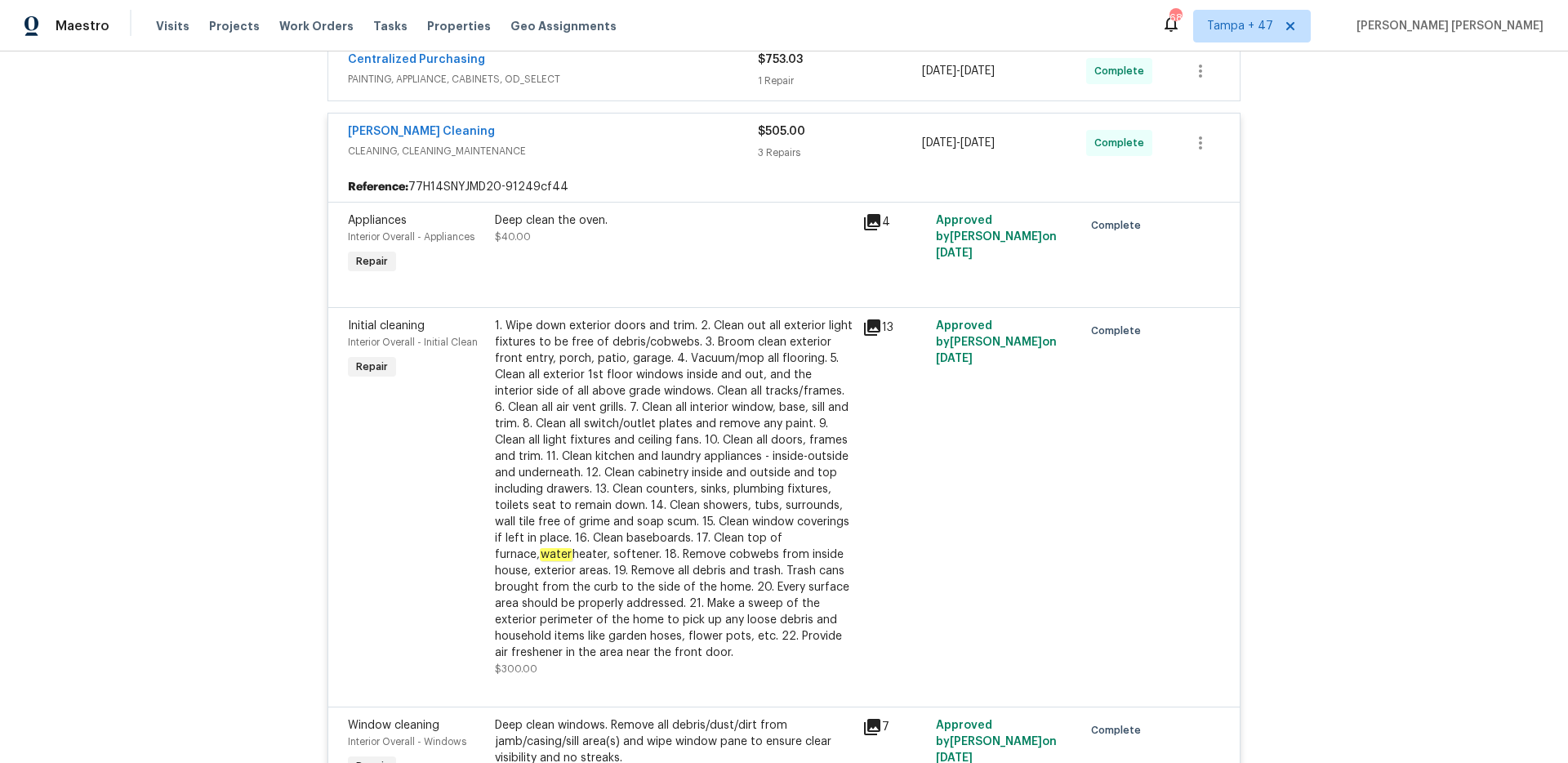
scroll to position [479, 0]
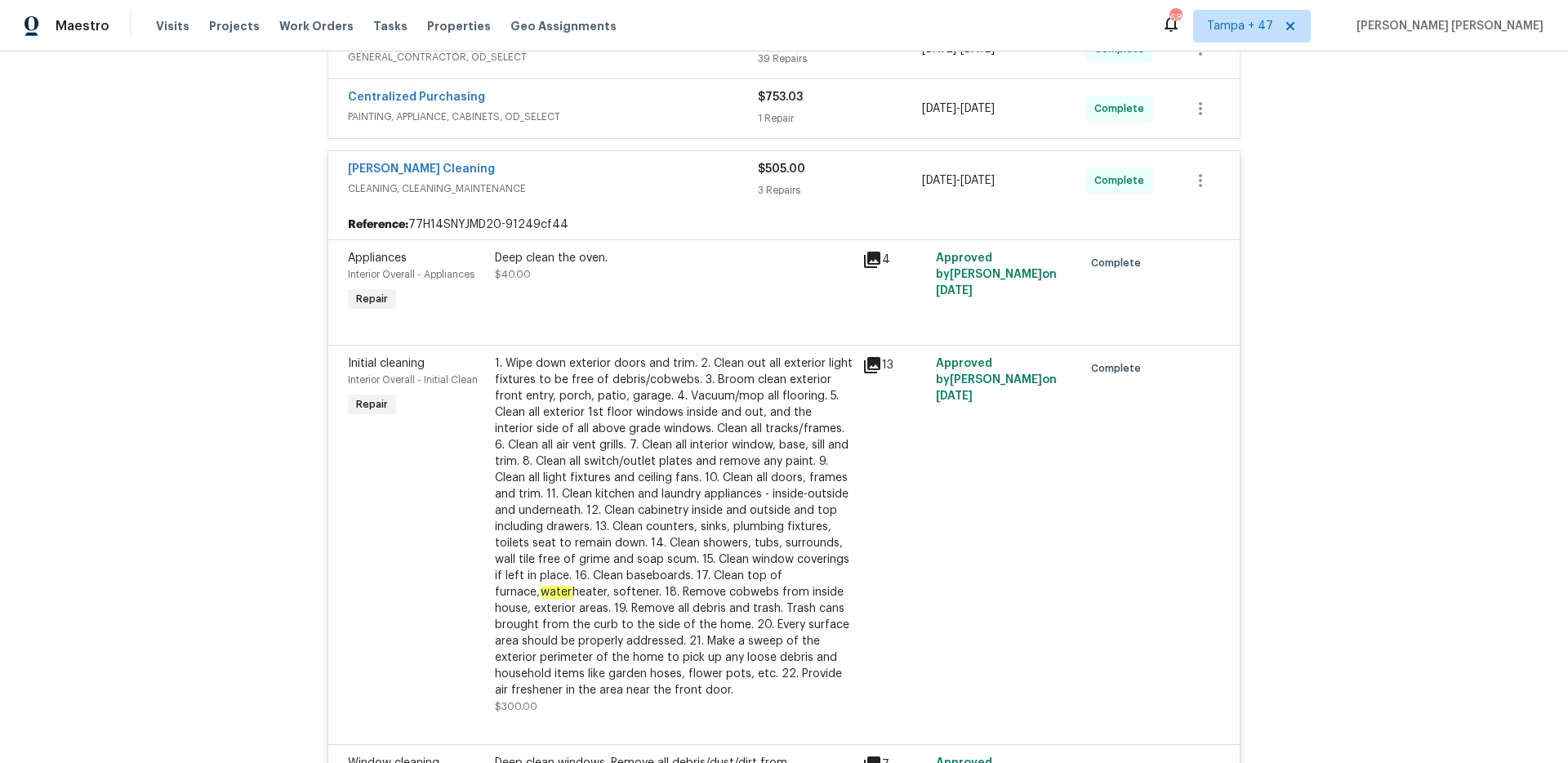
click at [671, 163] on div "Ruiz's Cleaning" at bounding box center [552, 171] width 410 height 19
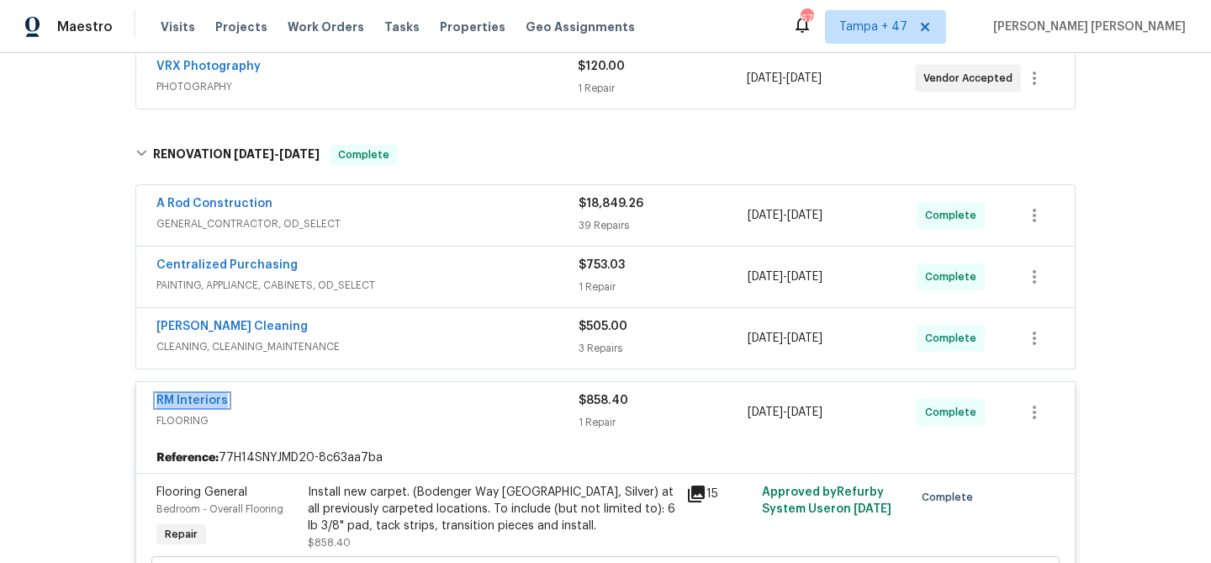
scroll to position [328, 0]
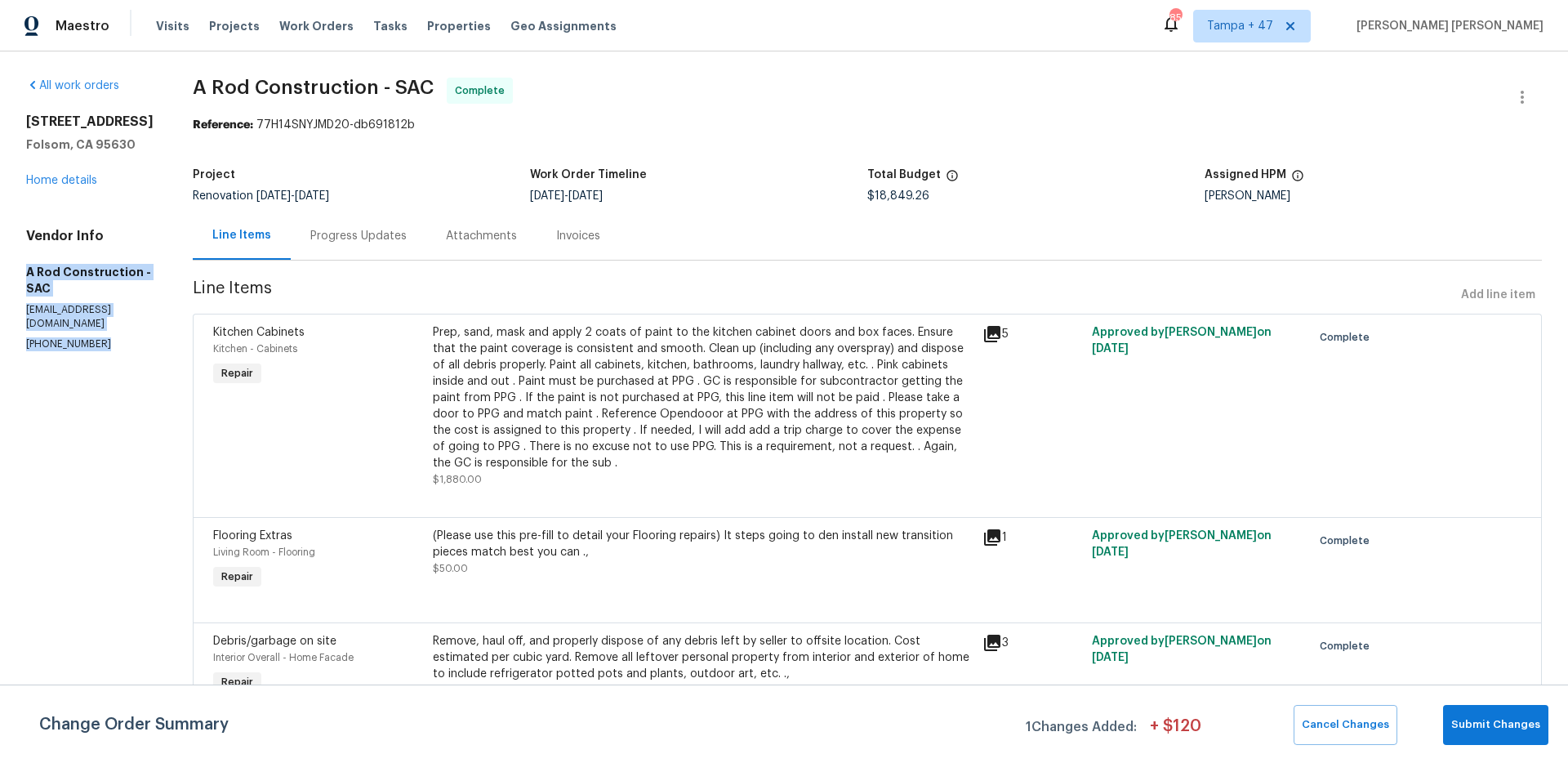
drag, startPoint x: 27, startPoint y: 275, endPoint x: 95, endPoint y: 317, distance: 79.9
click at [95, 317] on div "Vendor Info A Rod Construction - SAC arodconstructiongc@gmail.com (209) 200-1683" at bounding box center [89, 289] width 127 height 123
copy div "A Rod Construction - SAC arodconstructiongc@gmail.com (209) 200-1683"
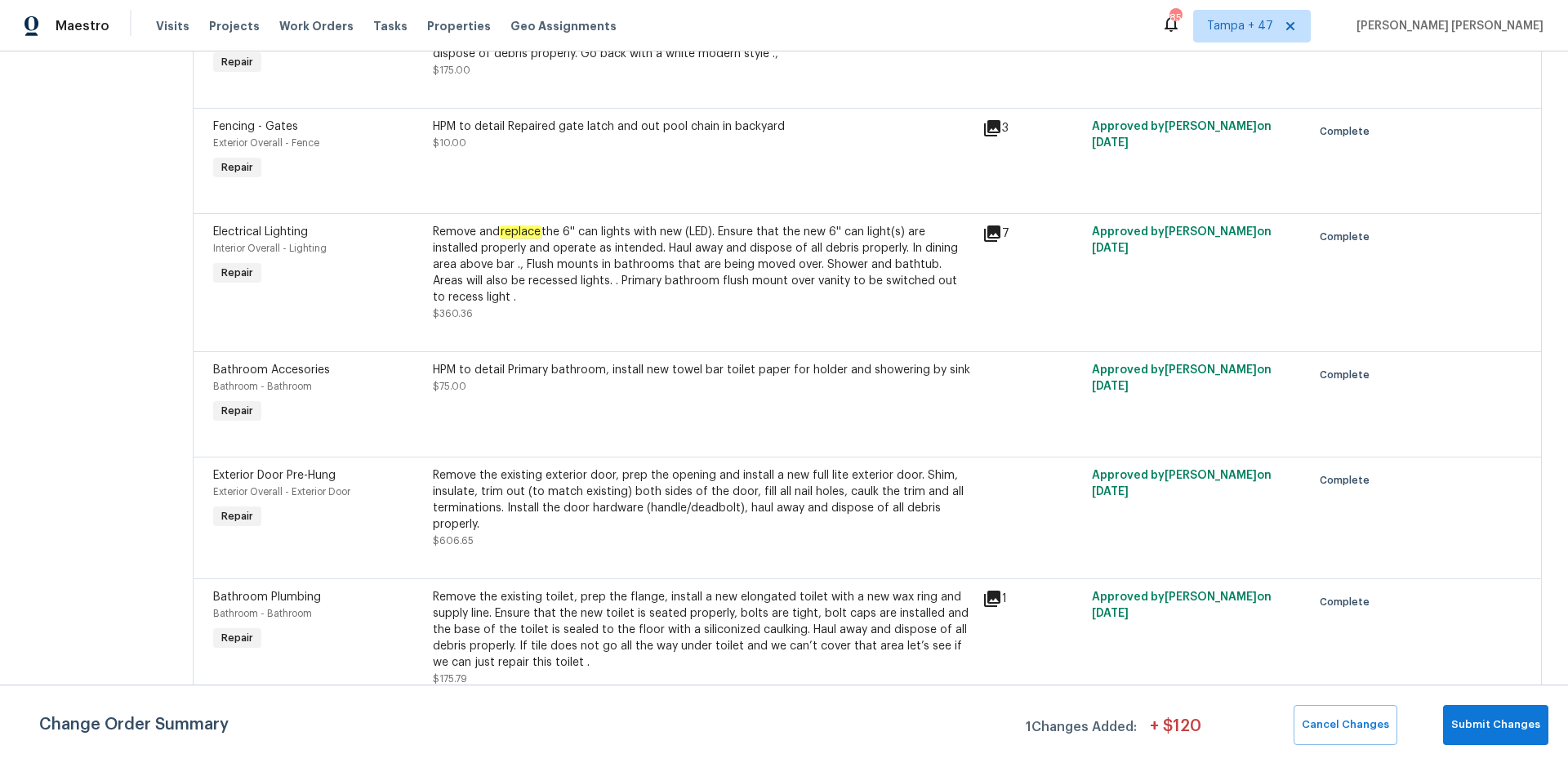
scroll to position [3917, 0]
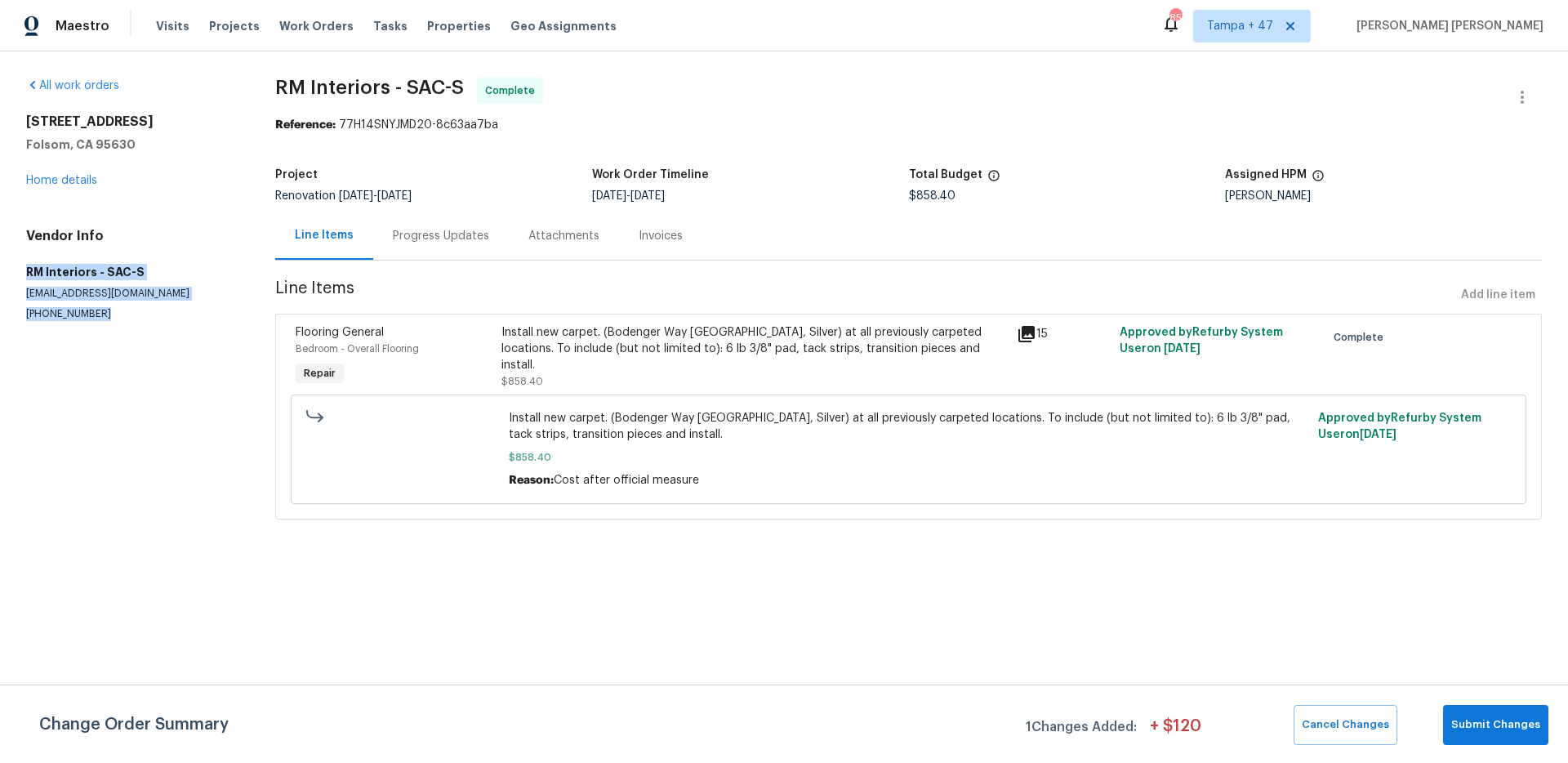
drag, startPoint x: 28, startPoint y: 274, endPoint x: 95, endPoint y: 315, distance: 78.5
click at [95, 315] on div "Vendor Info RM Interiors - SAC-S sacramento@rmiflooring.com (602) 342-3334" at bounding box center [131, 275] width 210 height 93
copy div "RM Interiors - SAC-S sacramento@rmiflooring.com (602) 342-3334"
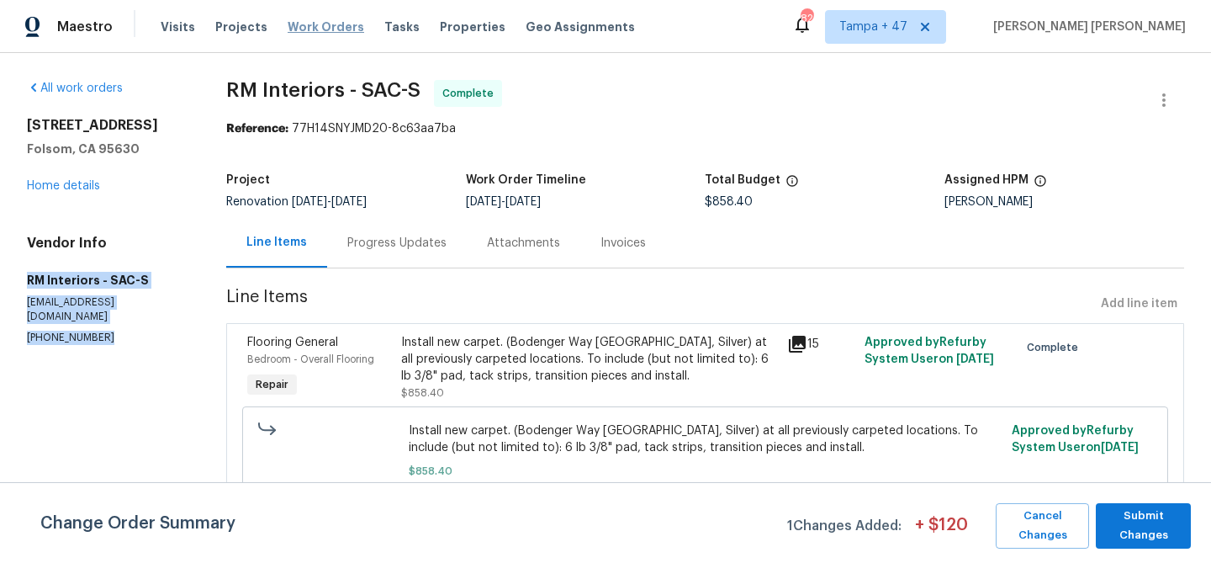
click at [320, 25] on span "Work Orders" at bounding box center [326, 27] width 77 height 17
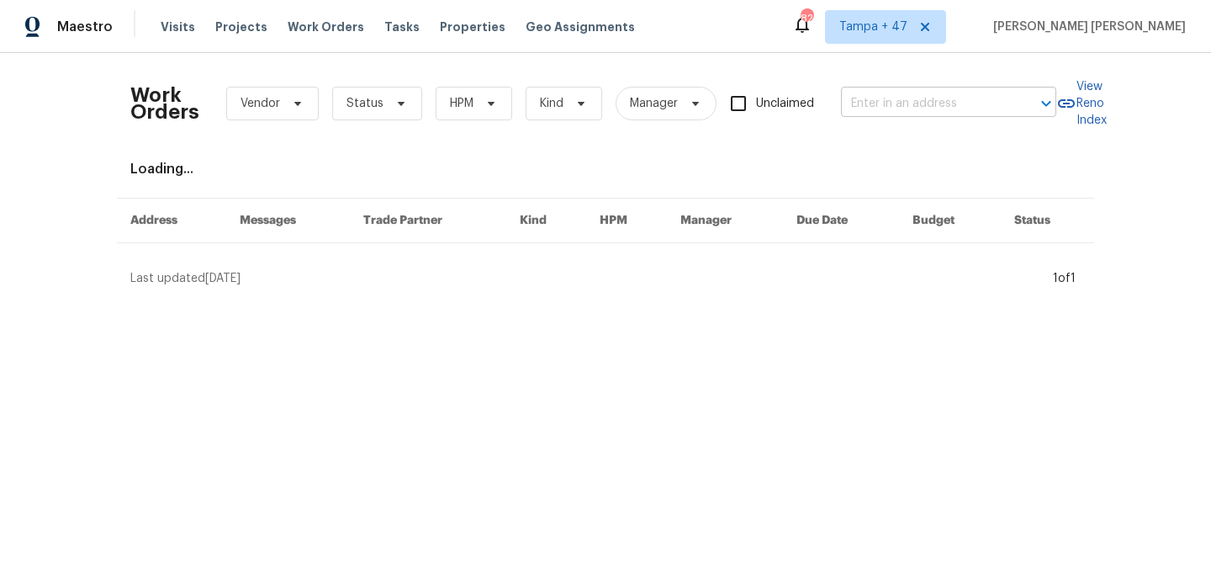
click at [873, 106] on input "text" at bounding box center [925, 104] width 168 height 26
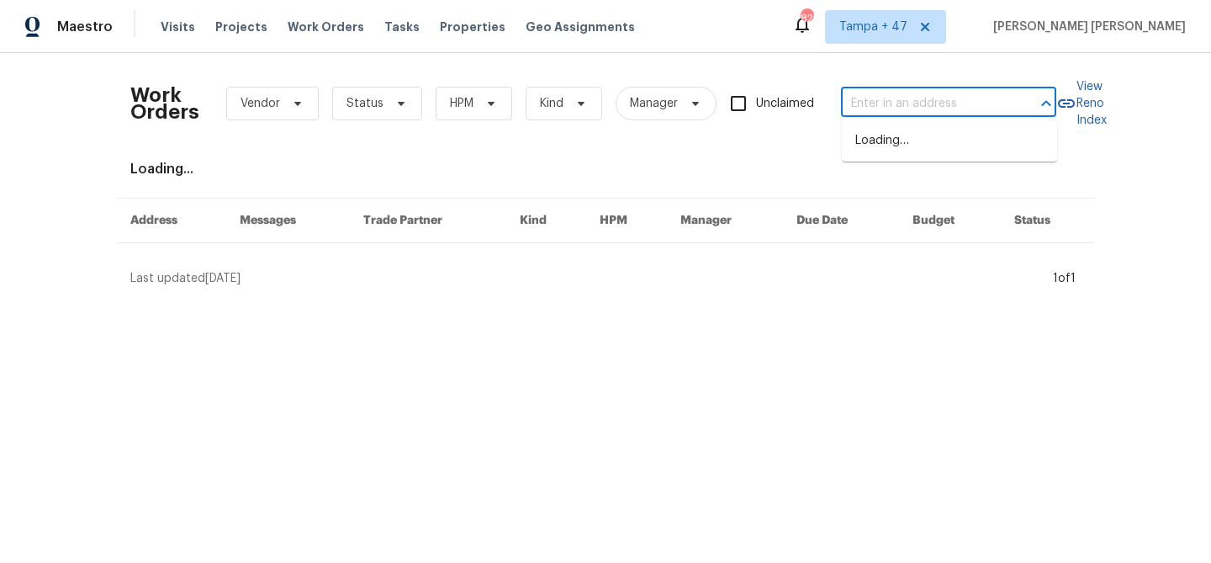
paste input "1307 W 8th St Apt 4, Upland, CA 91786"
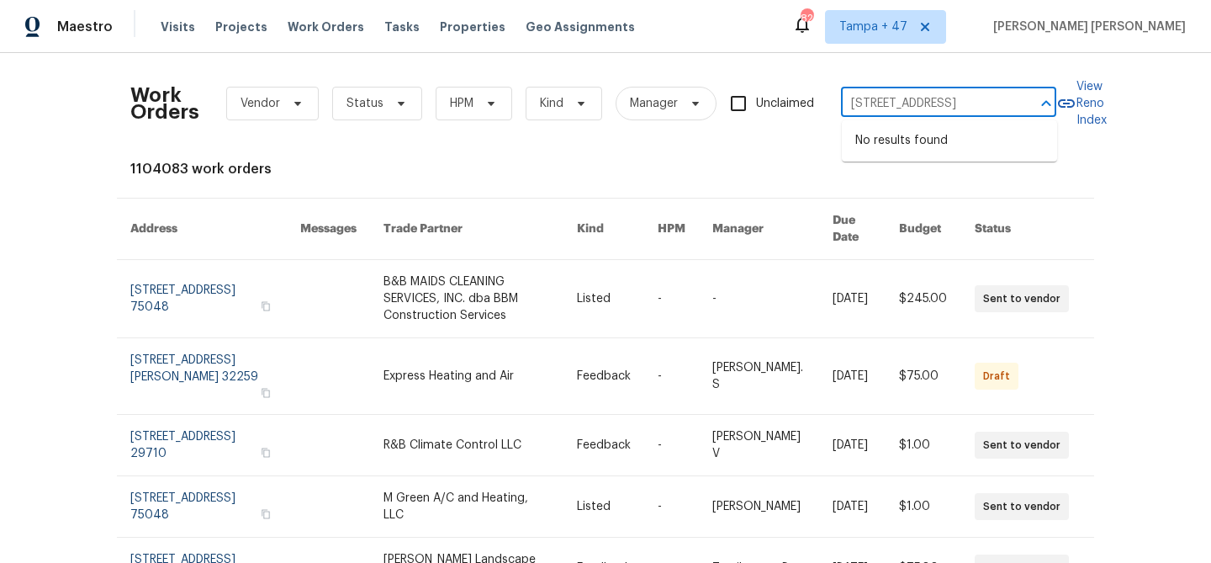
click at [906, 104] on input "1307 W 8th St Apt 4, Upland, CA 91786" at bounding box center [925, 104] width 168 height 26
type input "1307 W 8th St, Upland, CA 91786"
click at [968, 148] on li "1307 W 8th St Apt 4, Upland, CA 91786" at bounding box center [949, 141] width 215 height 28
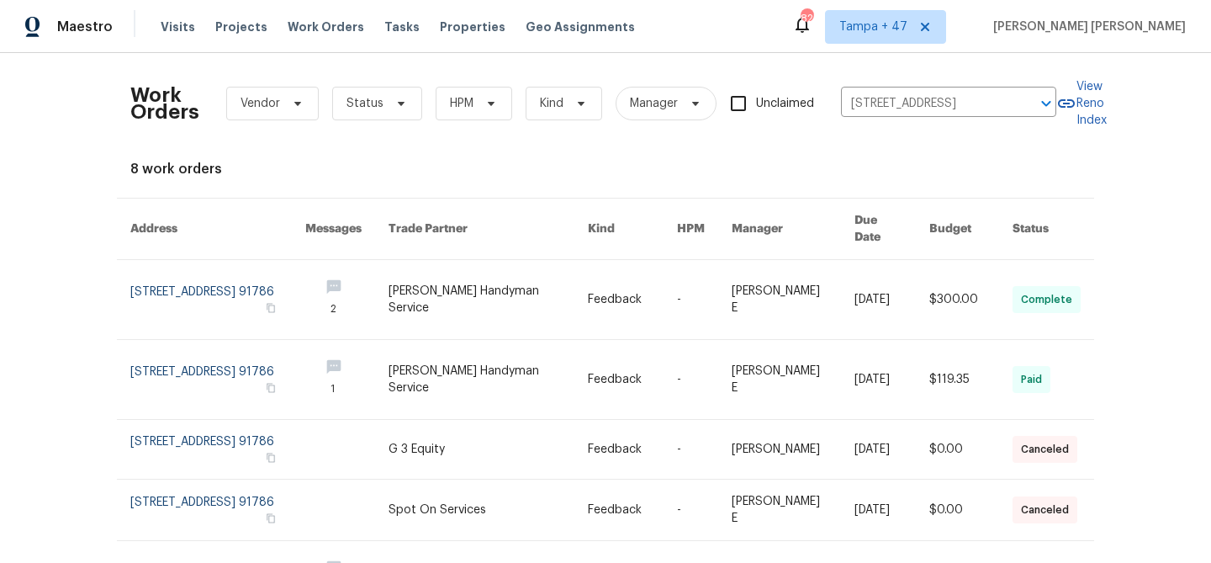
click at [857, 292] on link at bounding box center [892, 299] width 75 height 79
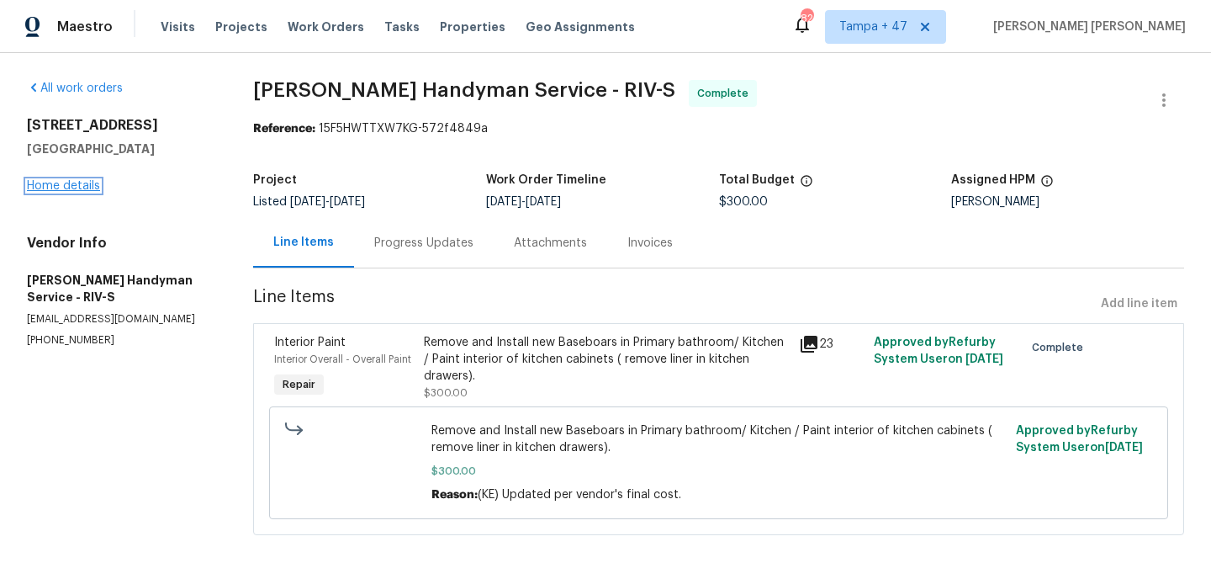
click at [74, 187] on link "Home details" at bounding box center [63, 186] width 73 height 12
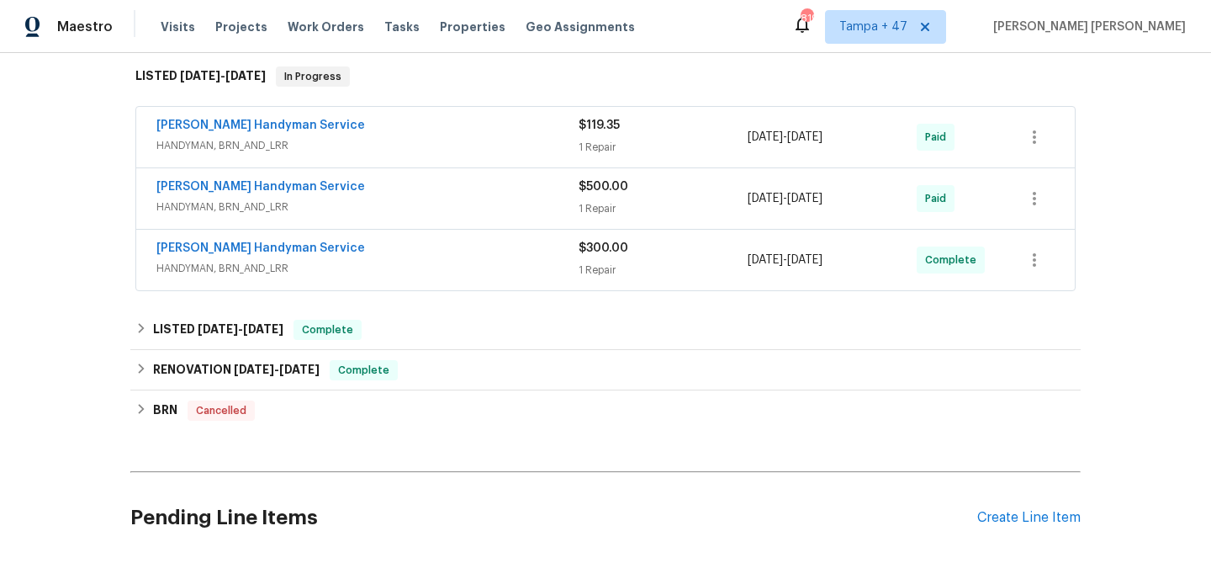
scroll to position [269, 0]
click at [439, 257] on div "Mehle's Handyman Service" at bounding box center [367, 250] width 422 height 20
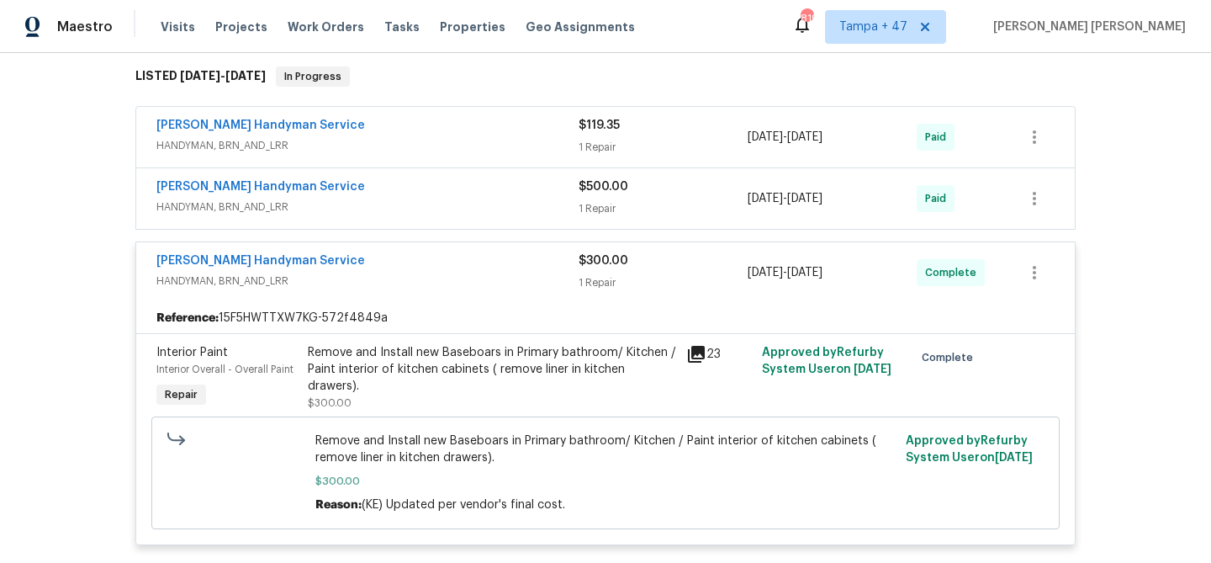
click at [513, 193] on div "Mehle's Handyman Service" at bounding box center [367, 188] width 422 height 20
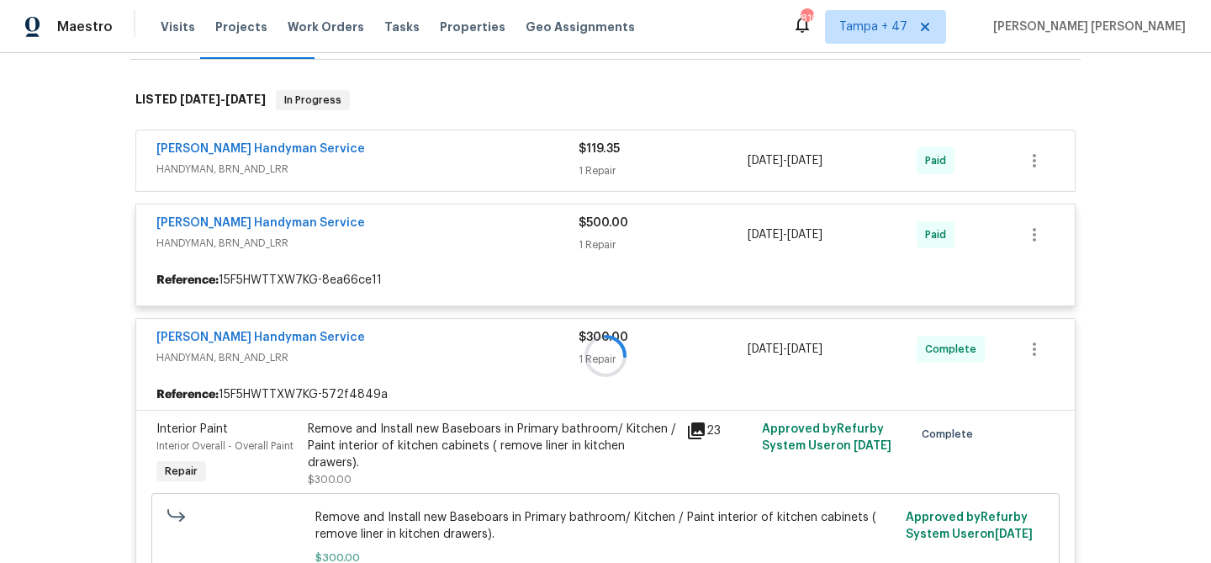
scroll to position [240, 0]
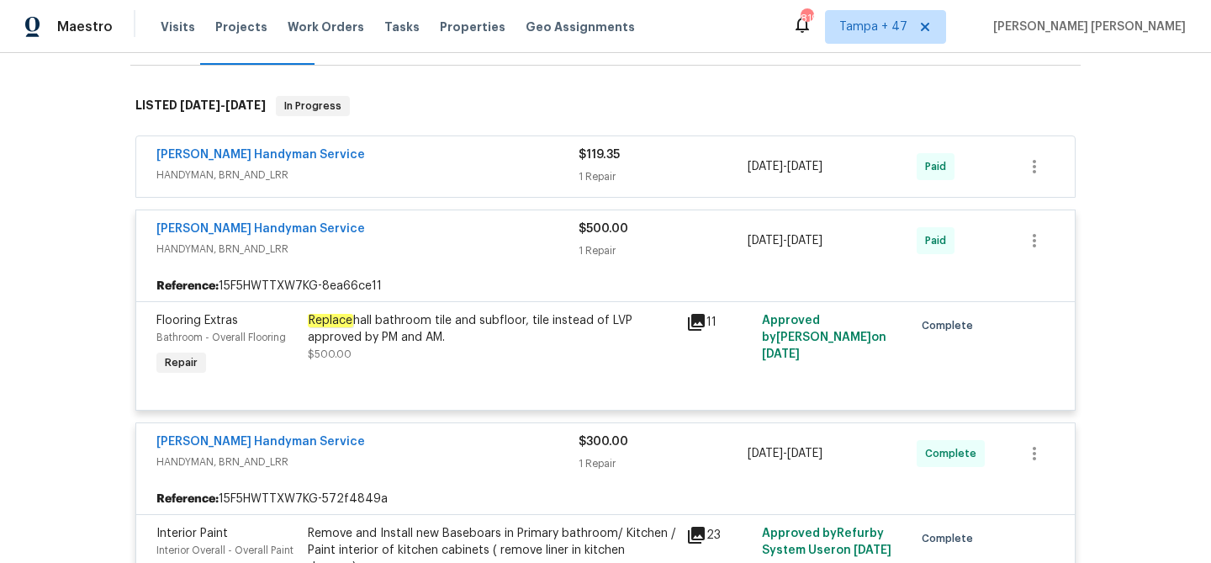
click at [538, 152] on div "Mehle's Handyman Service" at bounding box center [367, 156] width 422 height 20
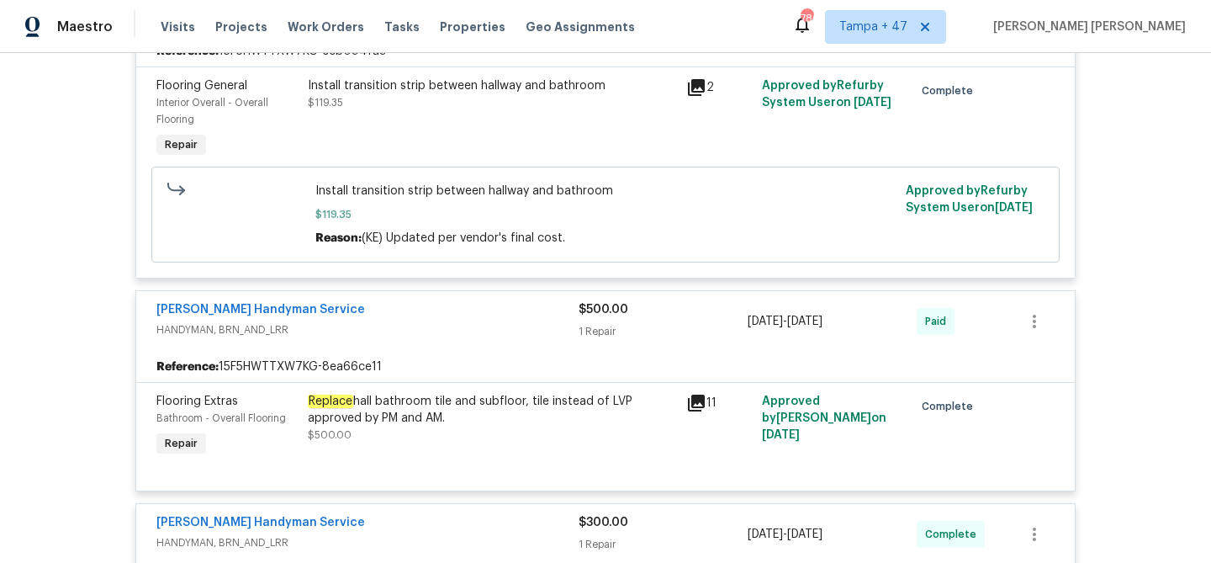
scroll to position [415, 0]
click at [512, 421] on div "Replace hall bathroom tile and subfloor, tile instead of LVP approved by PM and…" at bounding box center [492, 408] width 368 height 34
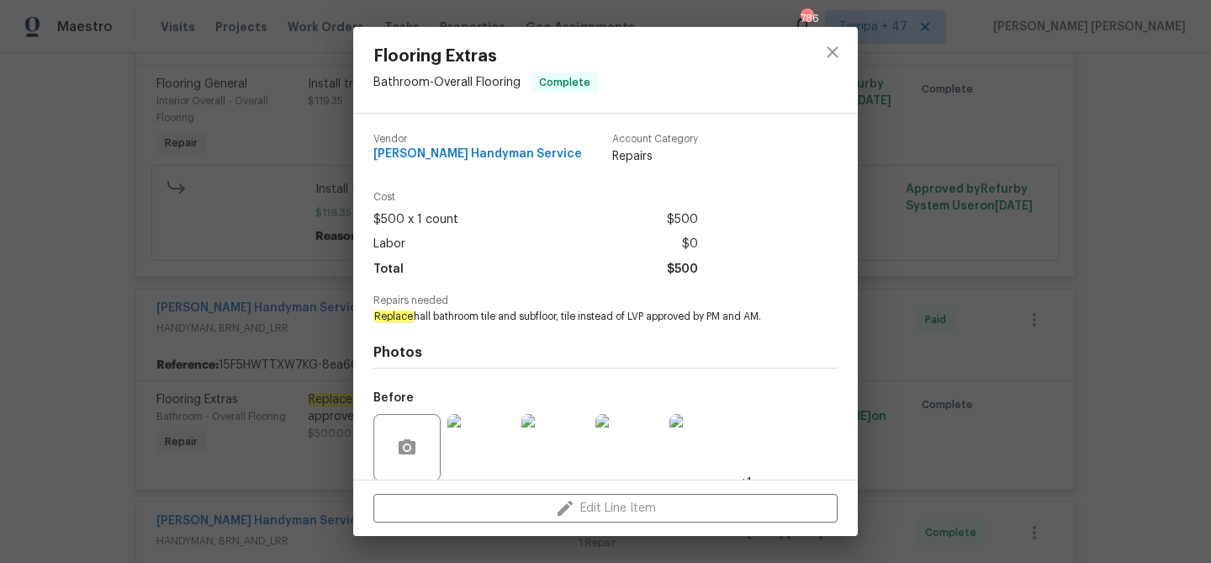
click at [390, 315] on em "Replace" at bounding box center [393, 316] width 40 height 12
click at [537, 316] on span "Replace hall bathroom tile and subfloor, tile instead of LVP approved by PM and…" at bounding box center [582, 317] width 418 height 14
copy span "Replace hall bathroom tile and subfloor"
click at [999, 341] on div "Flooring Extras Bathroom - Overall Flooring Complete Vendor Mehle's Handyman Se…" at bounding box center [605, 281] width 1211 height 563
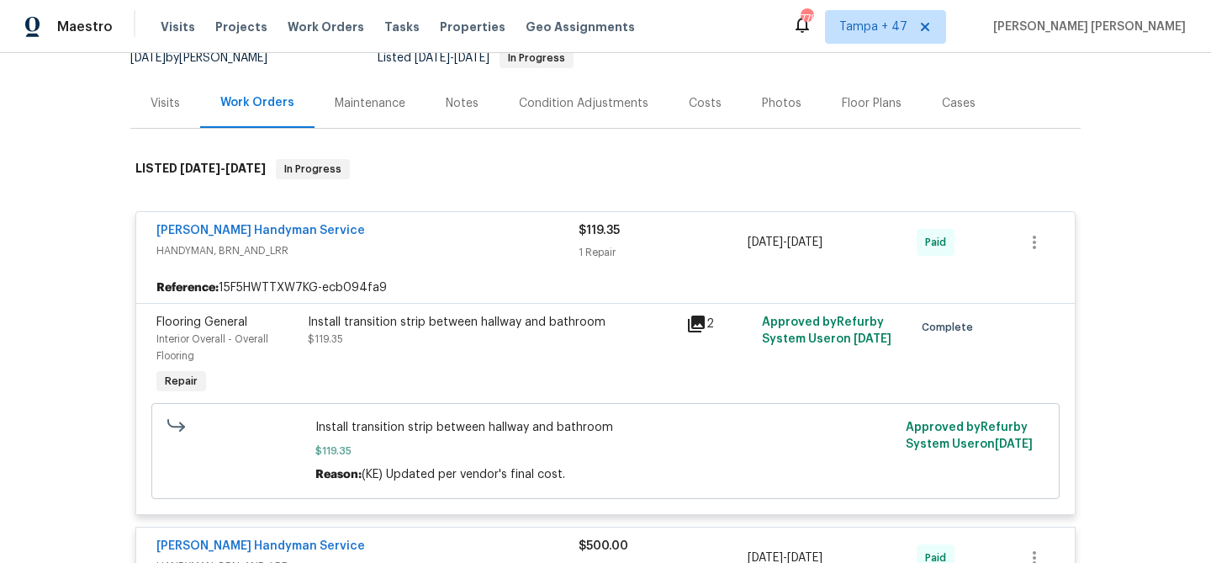
scroll to position [0, 0]
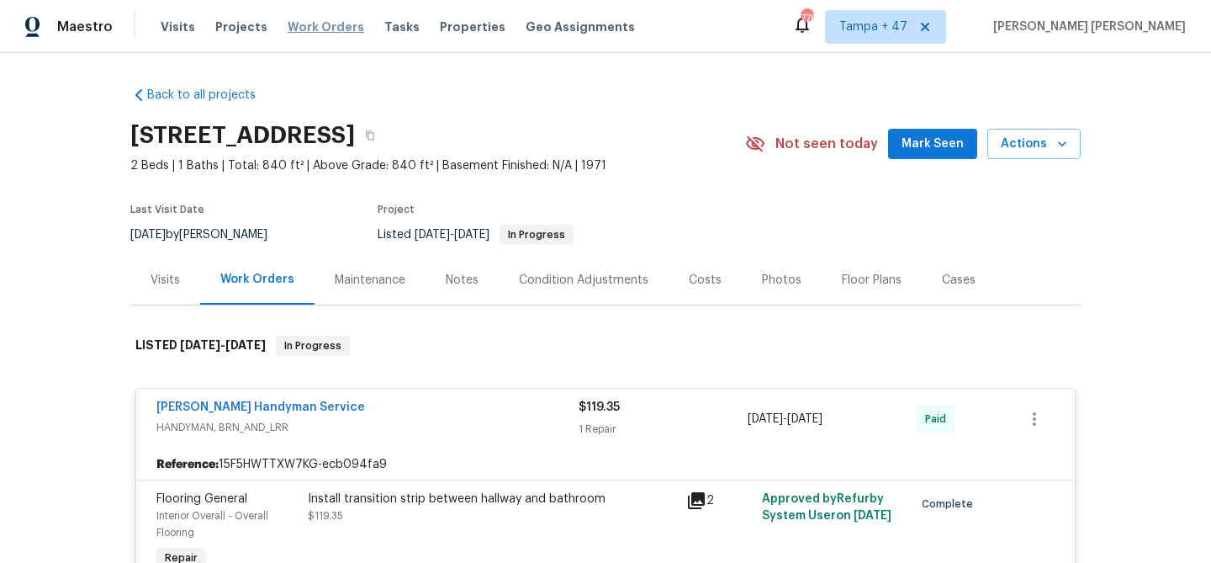
click at [308, 22] on span "Work Orders" at bounding box center [326, 27] width 77 height 17
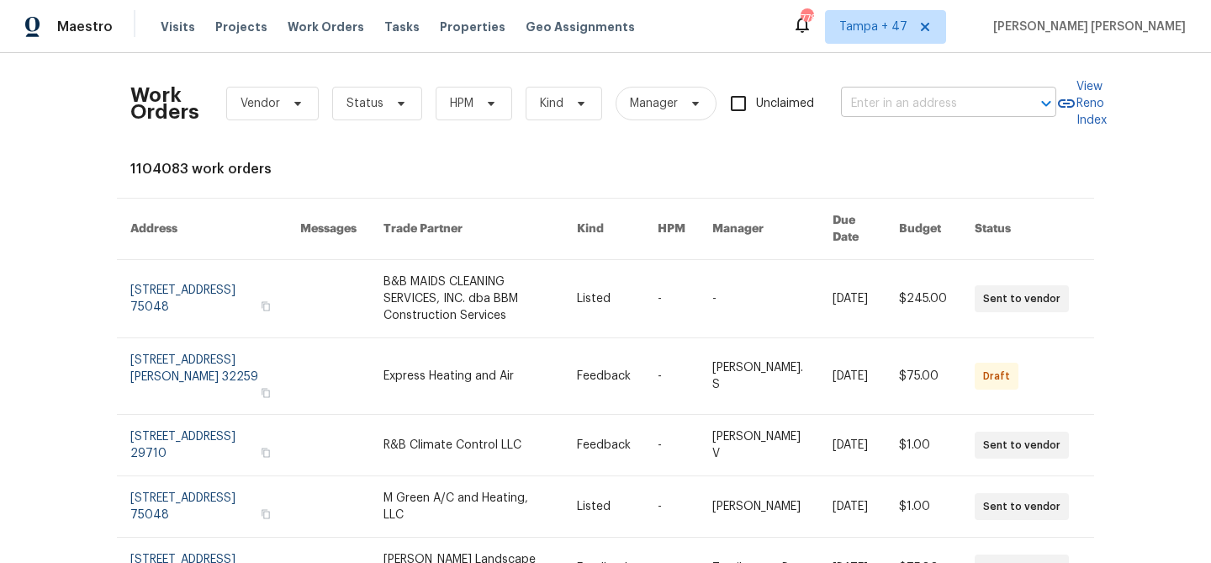
click at [890, 110] on input "text" at bounding box center [925, 104] width 168 height 26
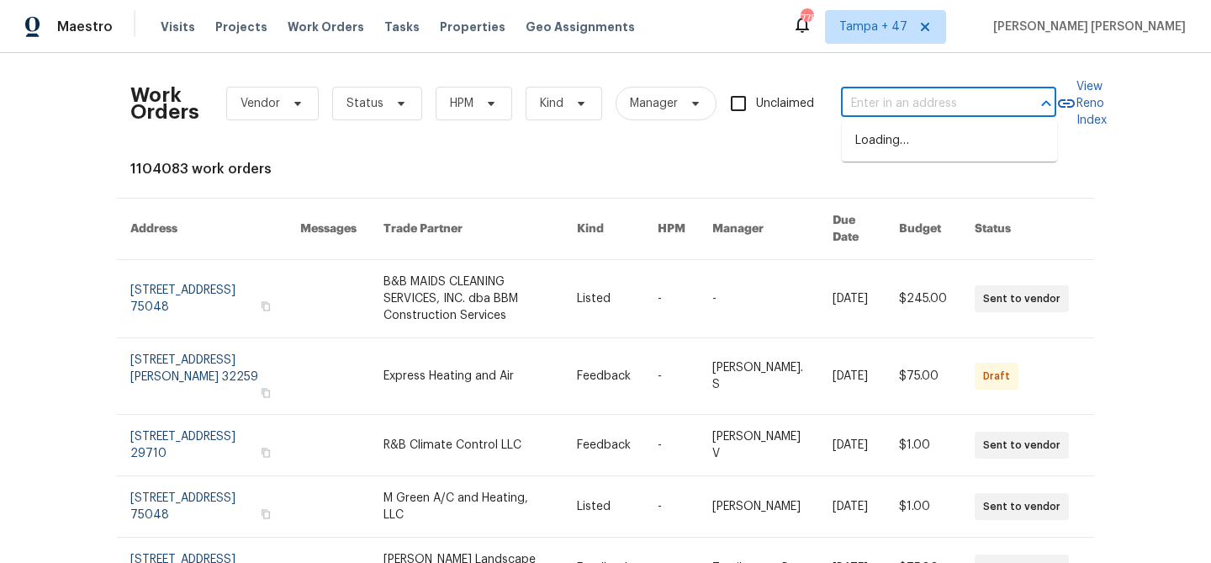
paste input "4841 Santa Fe Trl SW, Atlanta, GA 30331"
type input "4841 Santa Fe Trl SW, Atlanta, GA 30331"
click at [898, 135] on li "4841 Santa Fe Trl SW, Atlanta, GA 30331" at bounding box center [949, 141] width 215 height 28
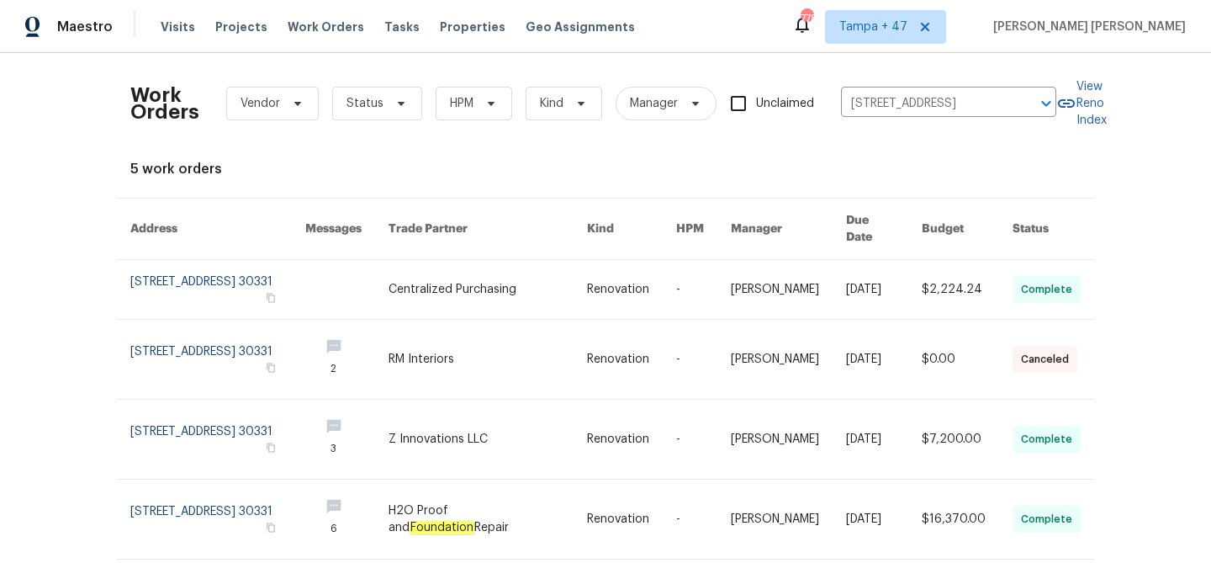
click at [847, 283] on link at bounding box center [884, 289] width 76 height 59
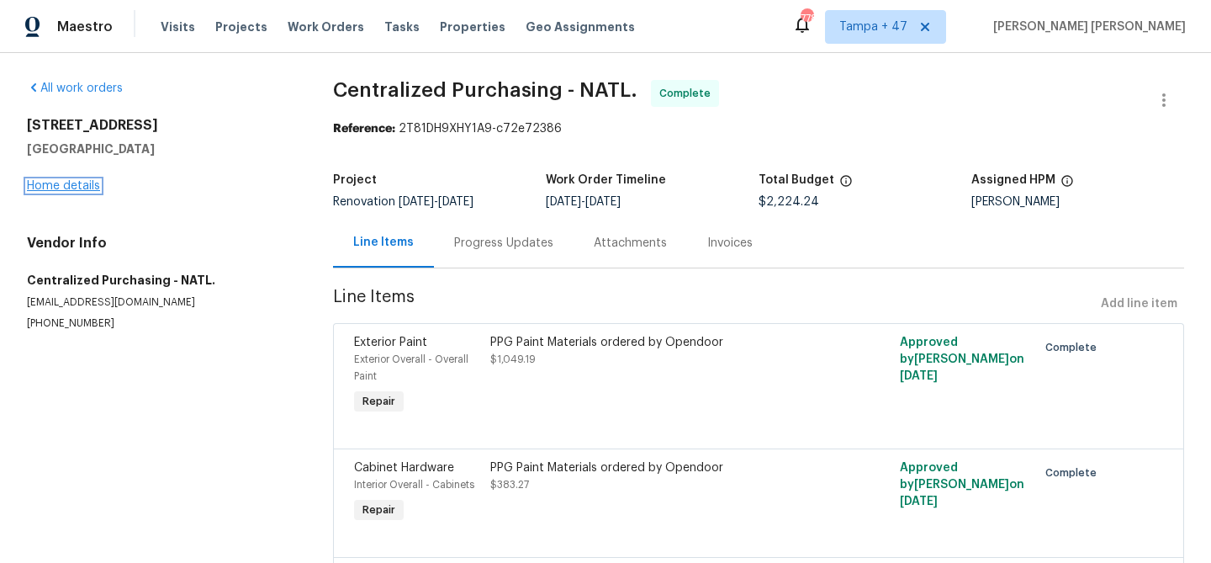
click at [84, 186] on link "Home details" at bounding box center [63, 186] width 73 height 12
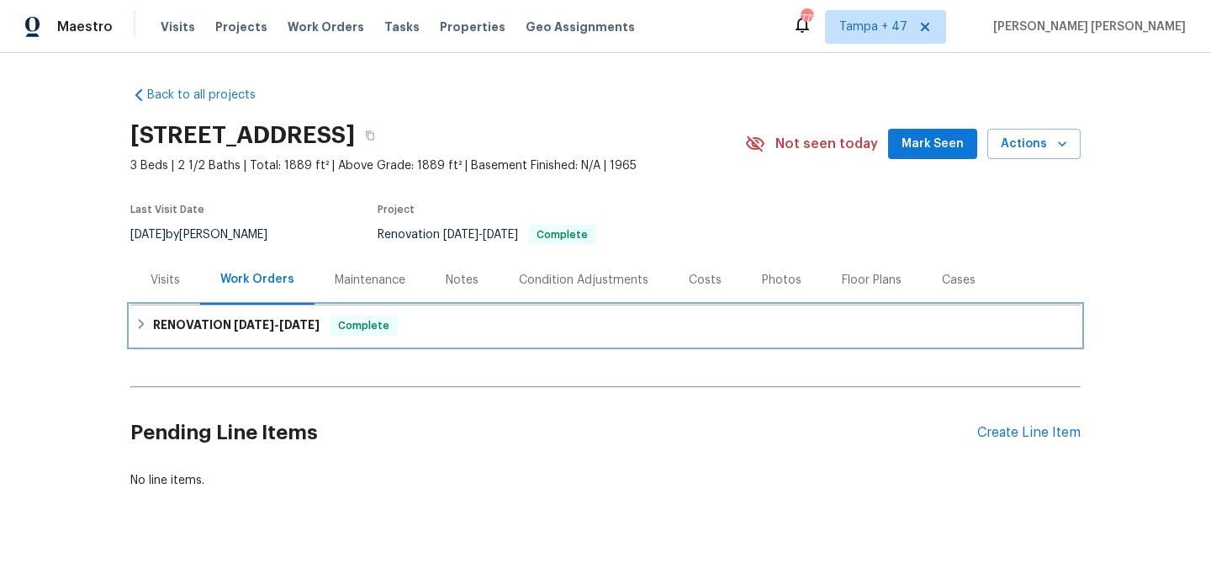
click at [291, 336] on div "RENOVATION 7/28/25 - 8/15/25 Complete" at bounding box center [605, 325] width 950 height 40
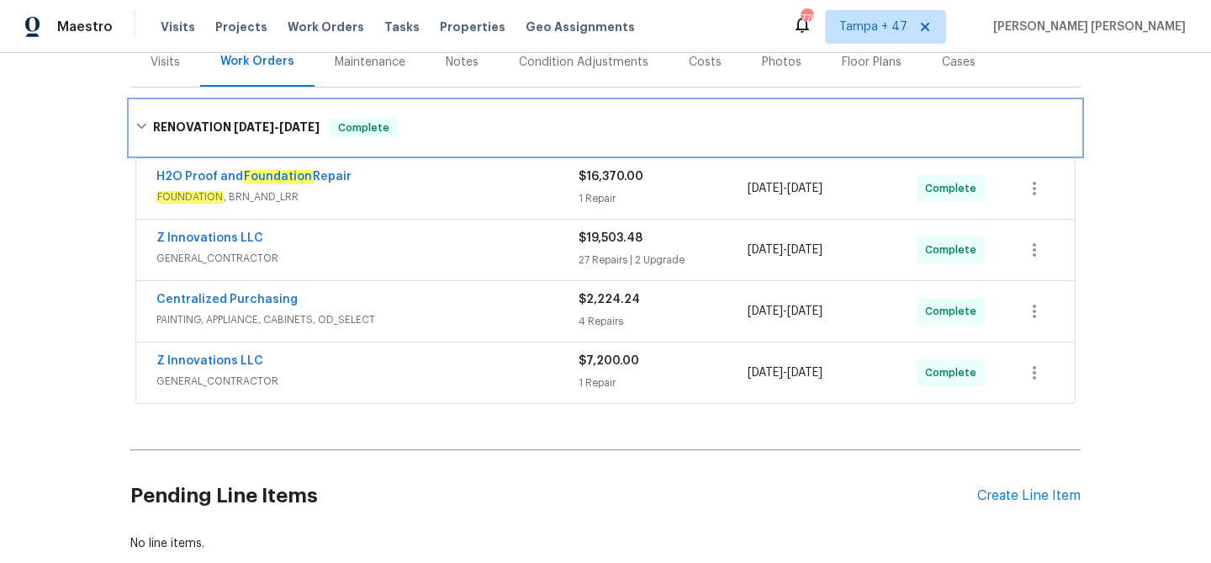
scroll to position [215, 0]
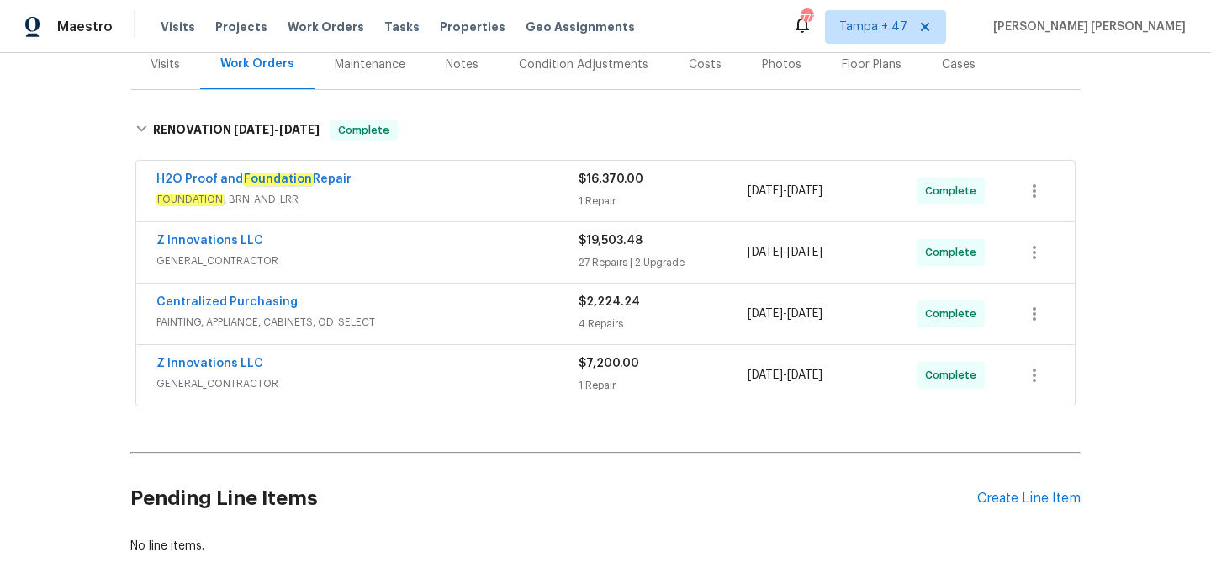
click at [444, 167] on div "H2O Proof and Foundation Repair FOUNDATION , BRN_AND_LRR $16,370.00 1 Repair 7/…" at bounding box center [605, 191] width 939 height 61
click at [450, 181] on div "H2O Proof and Foundation Repair" at bounding box center [367, 181] width 422 height 20
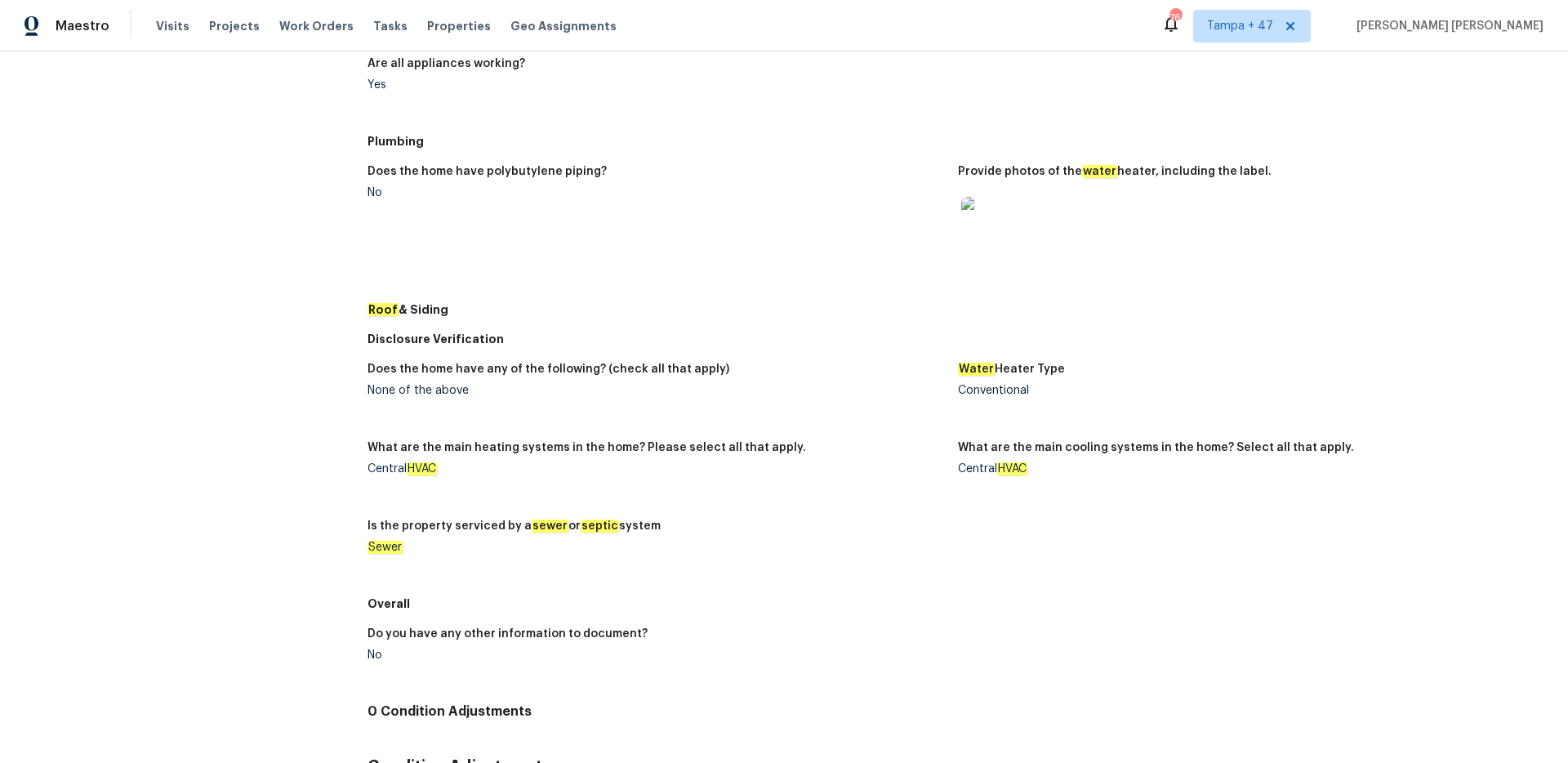
scroll to position [325, 0]
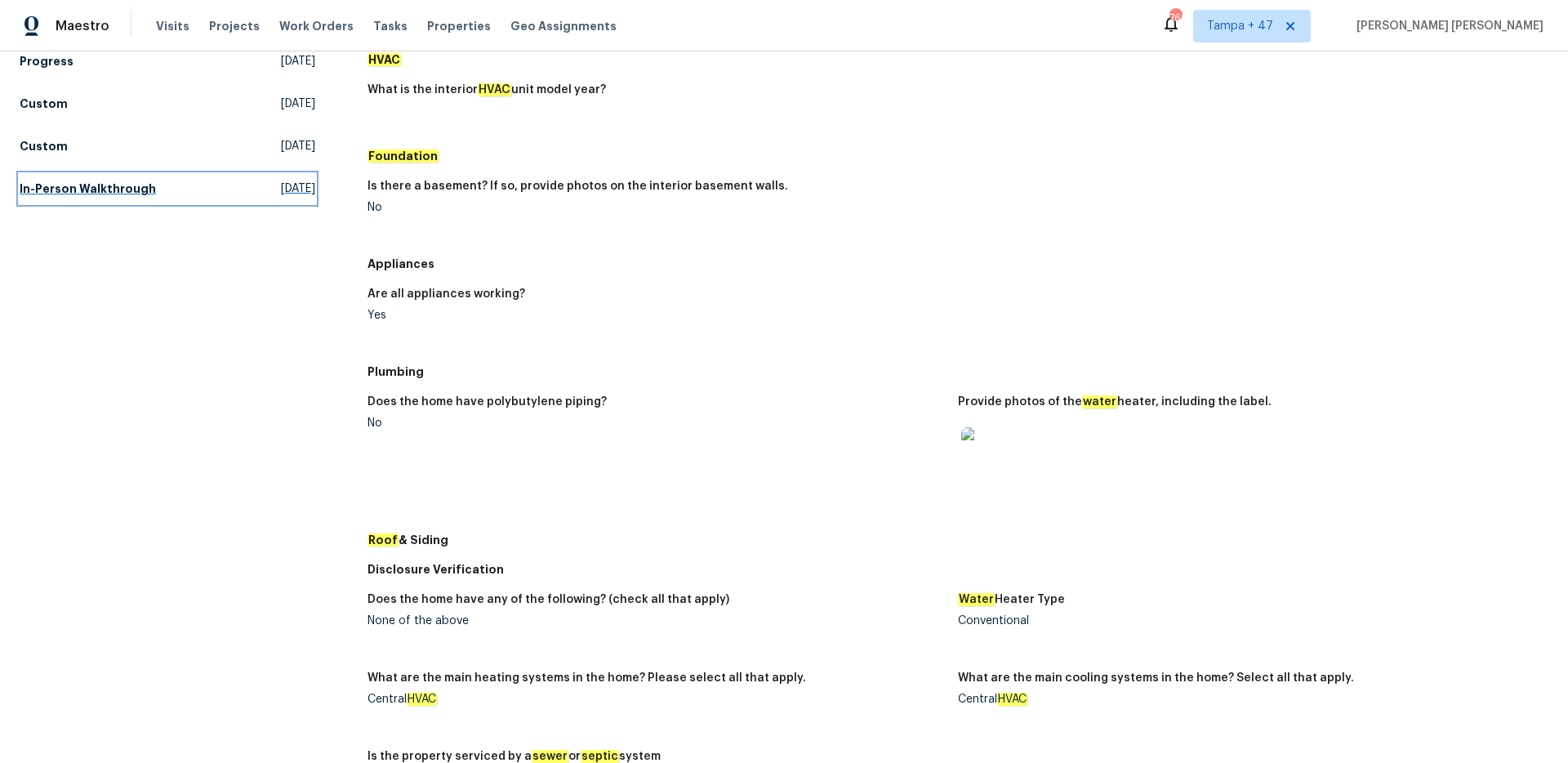
click at [118, 179] on link "In-Person Walkthrough [DATE]" at bounding box center [167, 188] width 295 height 29
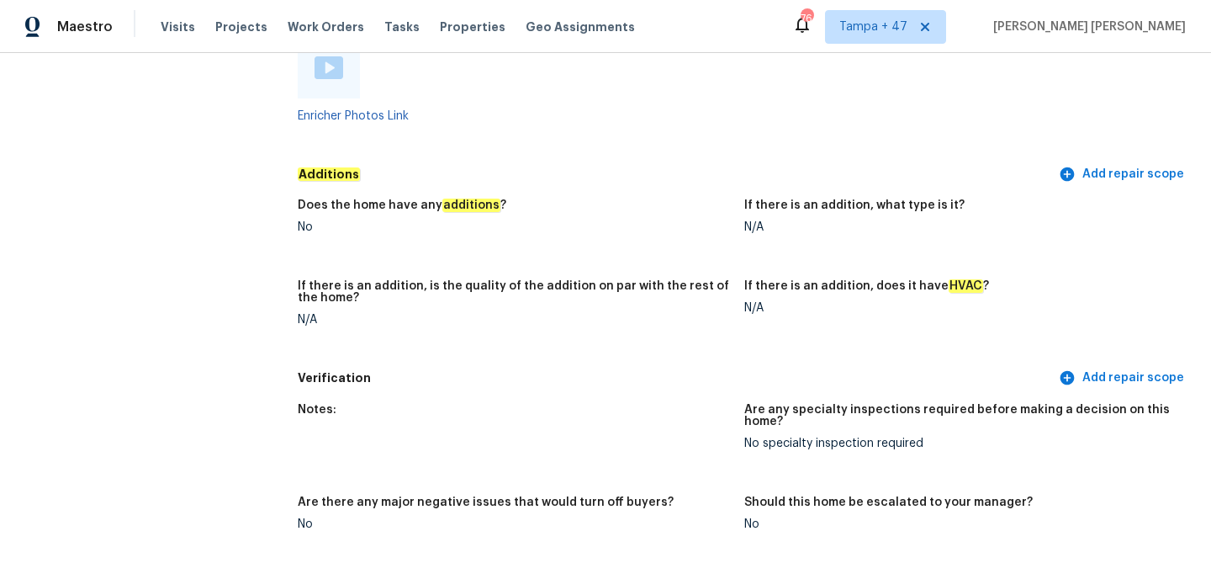
scroll to position [3202, 0]
